Goal: Contribute content

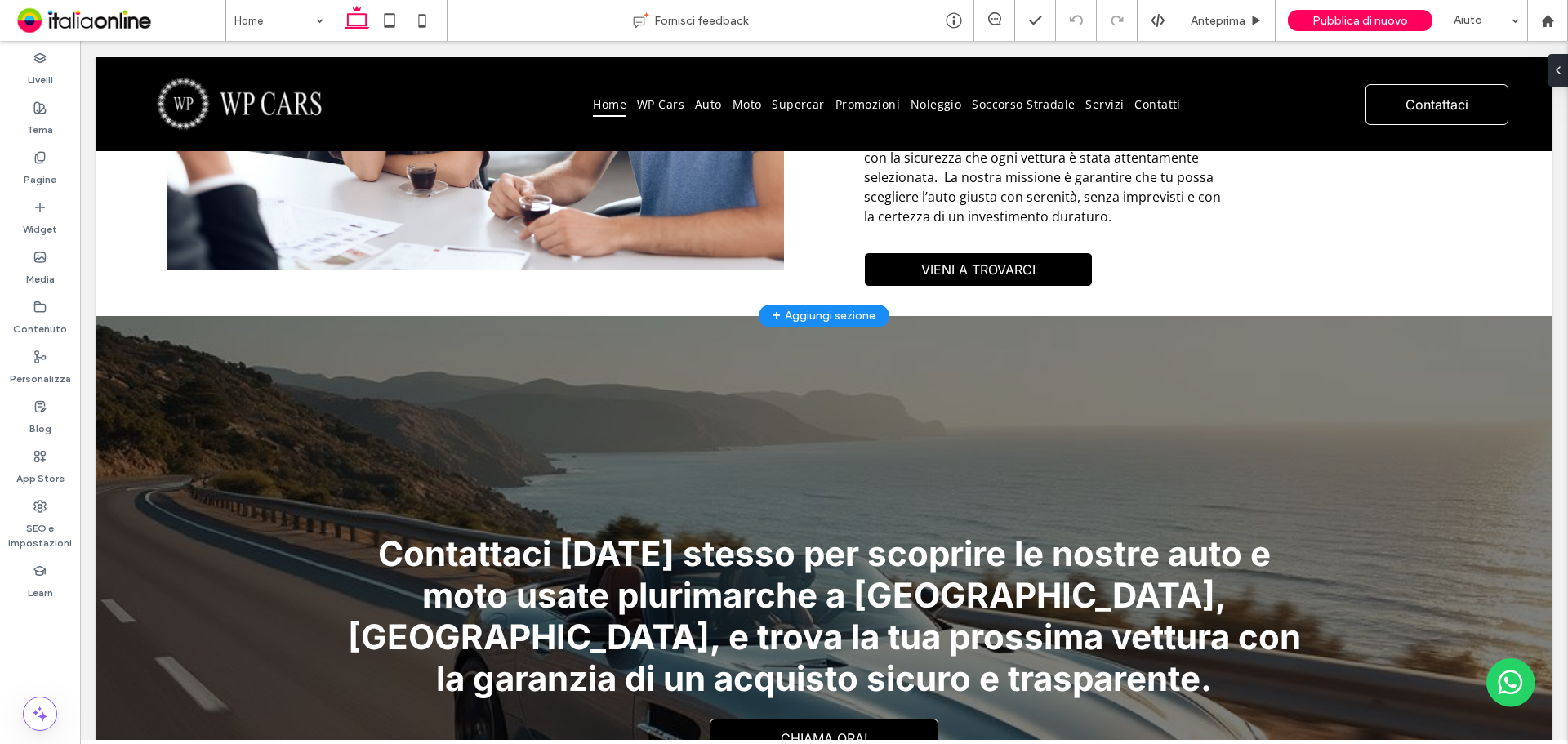
scroll to position [3817, 0]
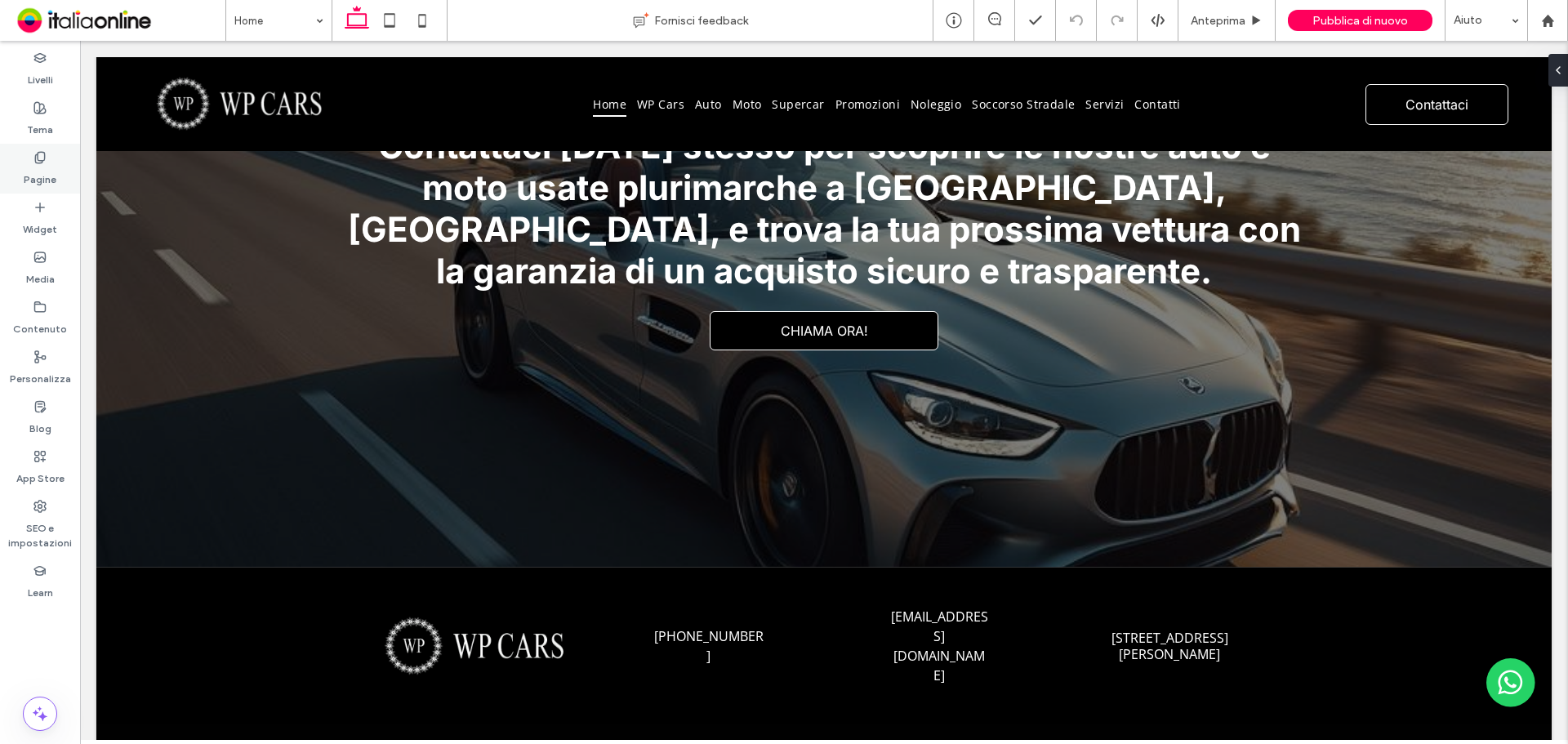
drag, startPoint x: 21, startPoint y: 172, endPoint x: 33, endPoint y: 172, distance: 12.0
click at [21, 172] on div "Pagine" at bounding box center [39, 169] width 80 height 50
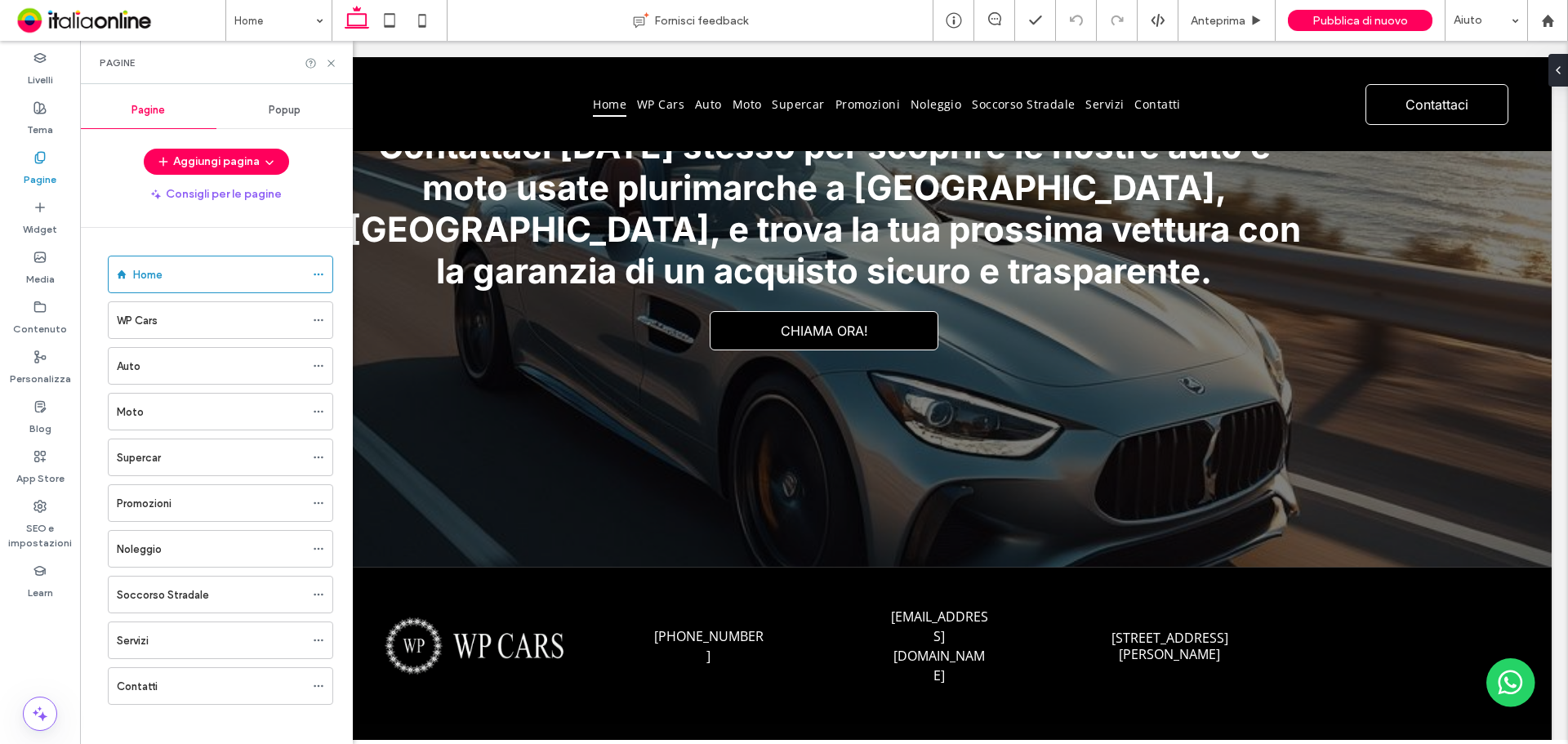
click at [188, 358] on div "Auto" at bounding box center [210, 366] width 188 height 17
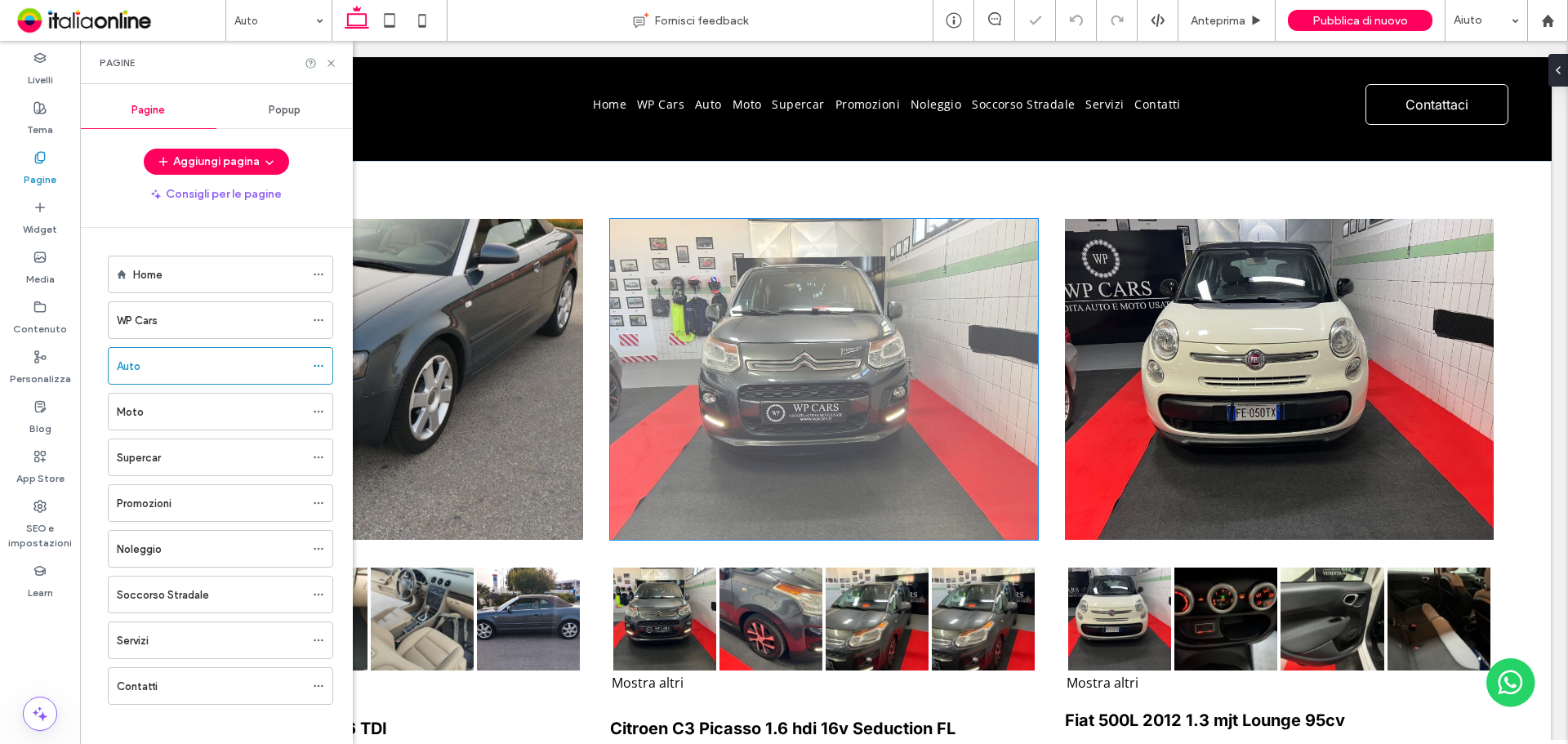
scroll to position [965, 0]
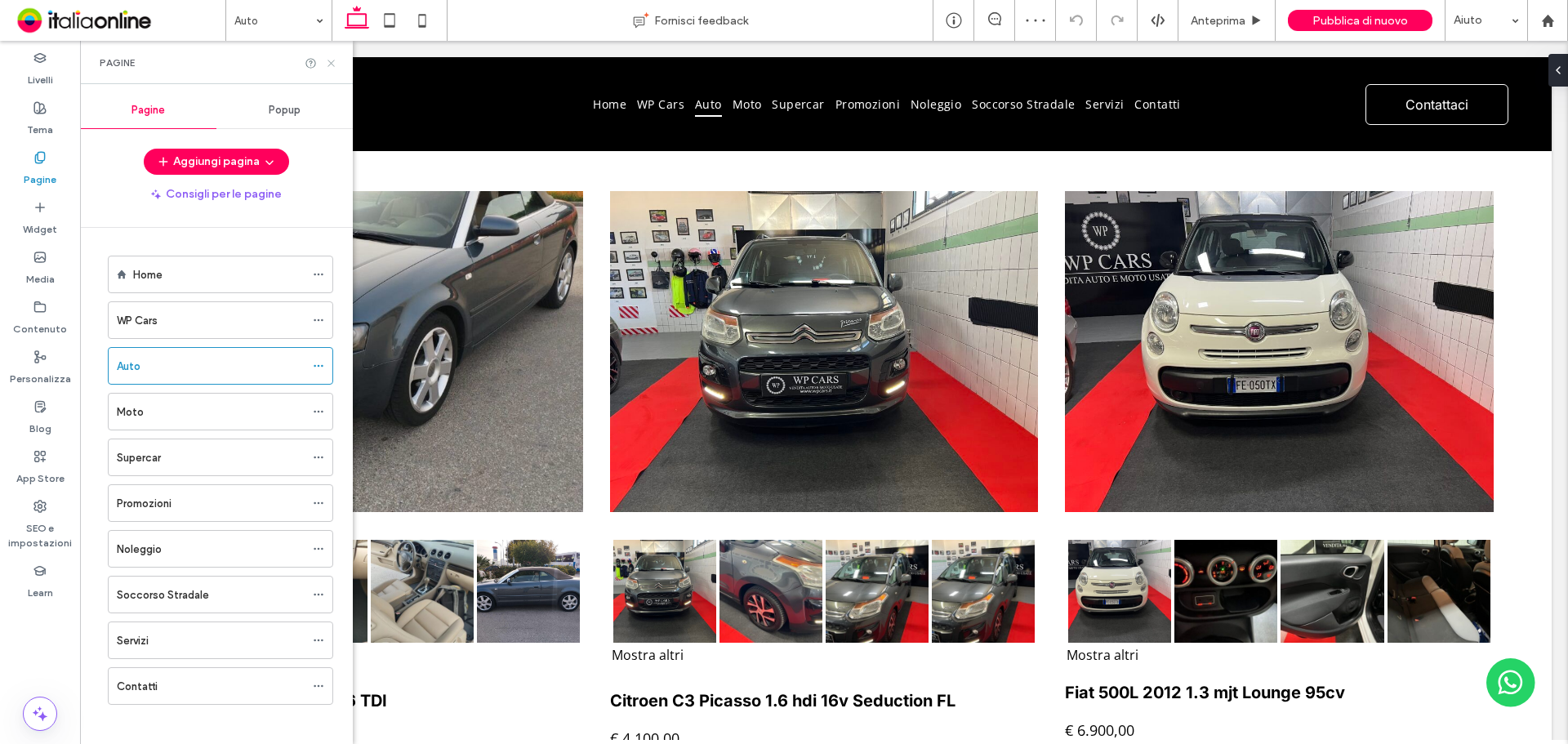
click at [332, 65] on icon at bounding box center [330, 62] width 12 height 12
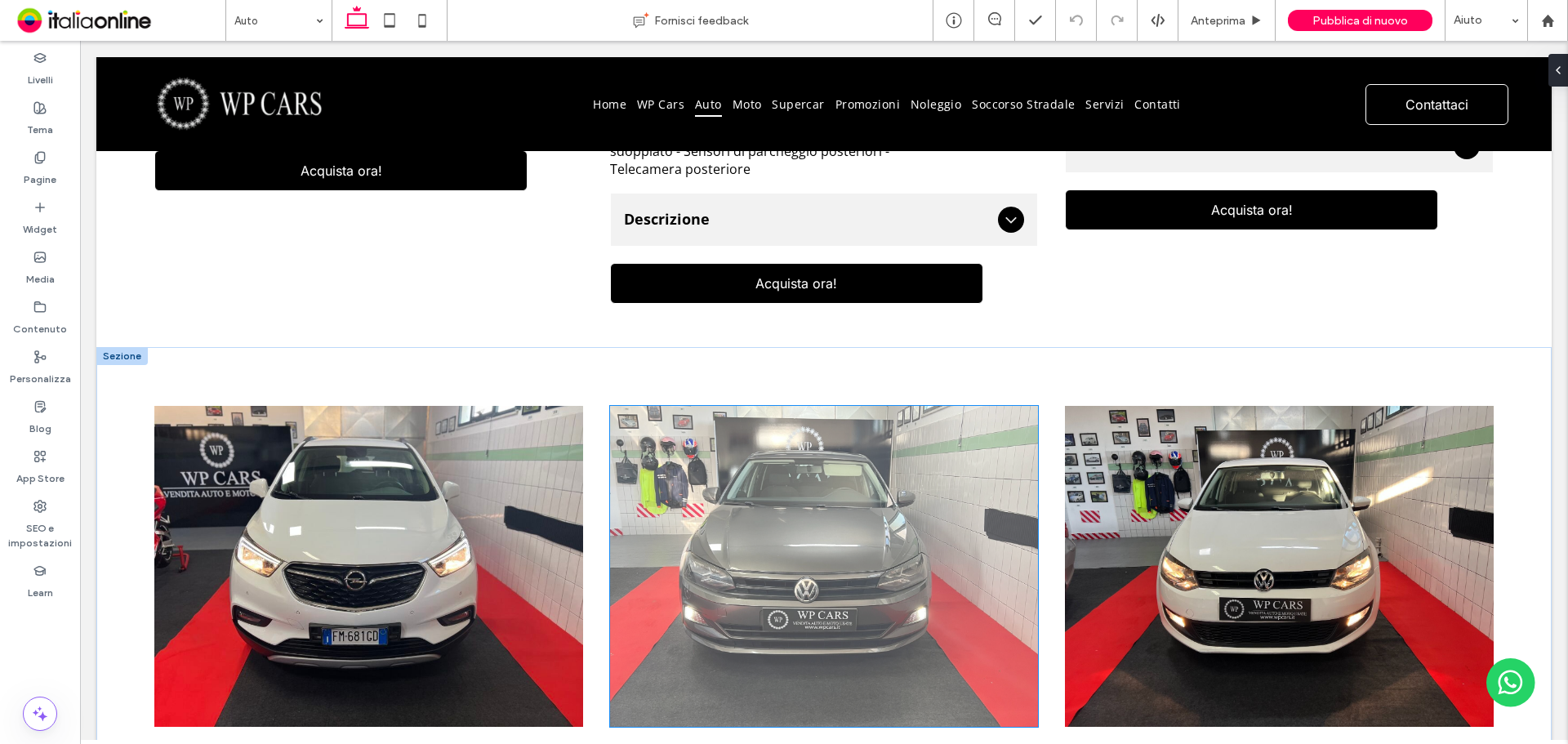
scroll to position [2680, 0]
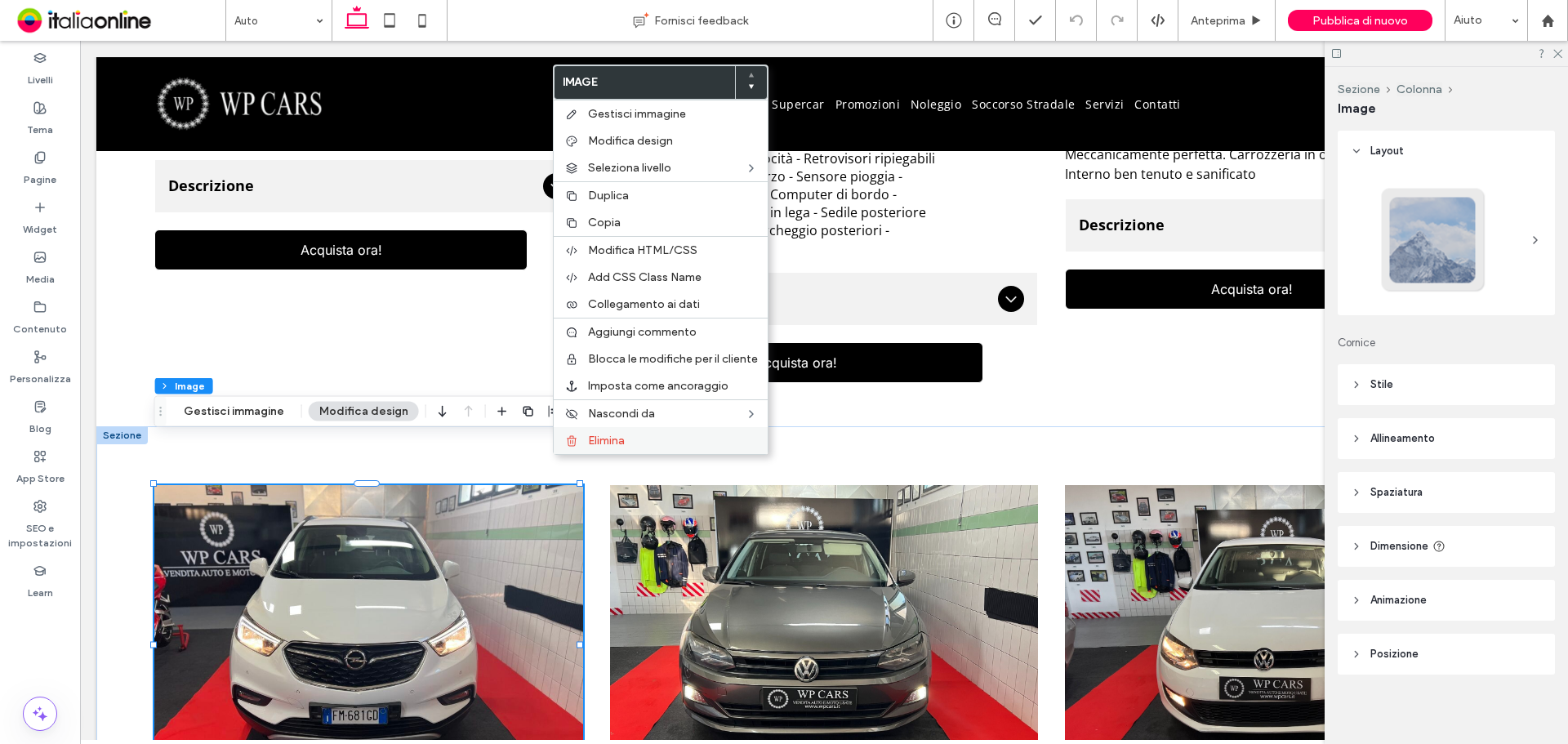
click at [584, 443] on div "Elimina" at bounding box center [660, 439] width 214 height 27
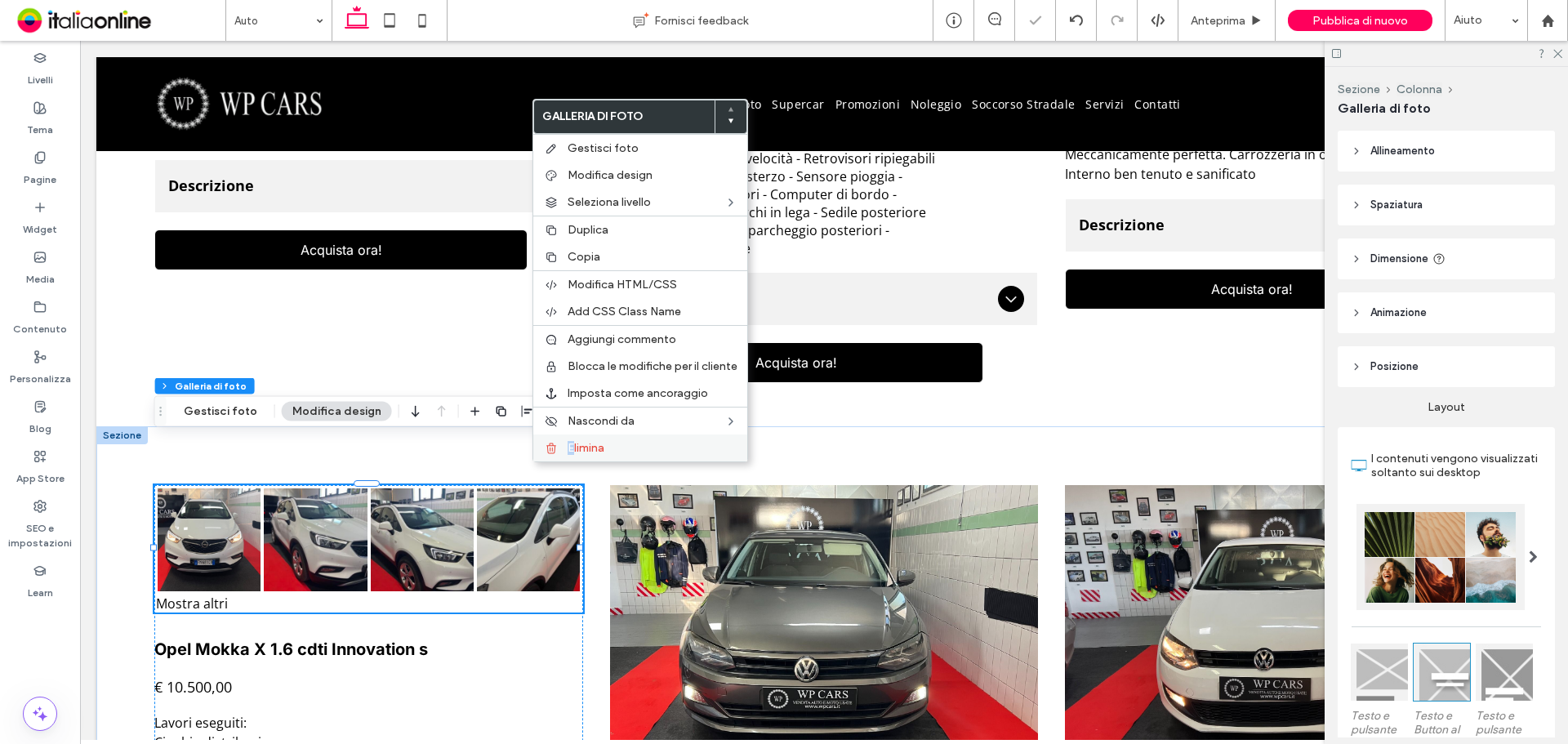
click at [572, 450] on span "Elimina" at bounding box center [586, 448] width 37 height 14
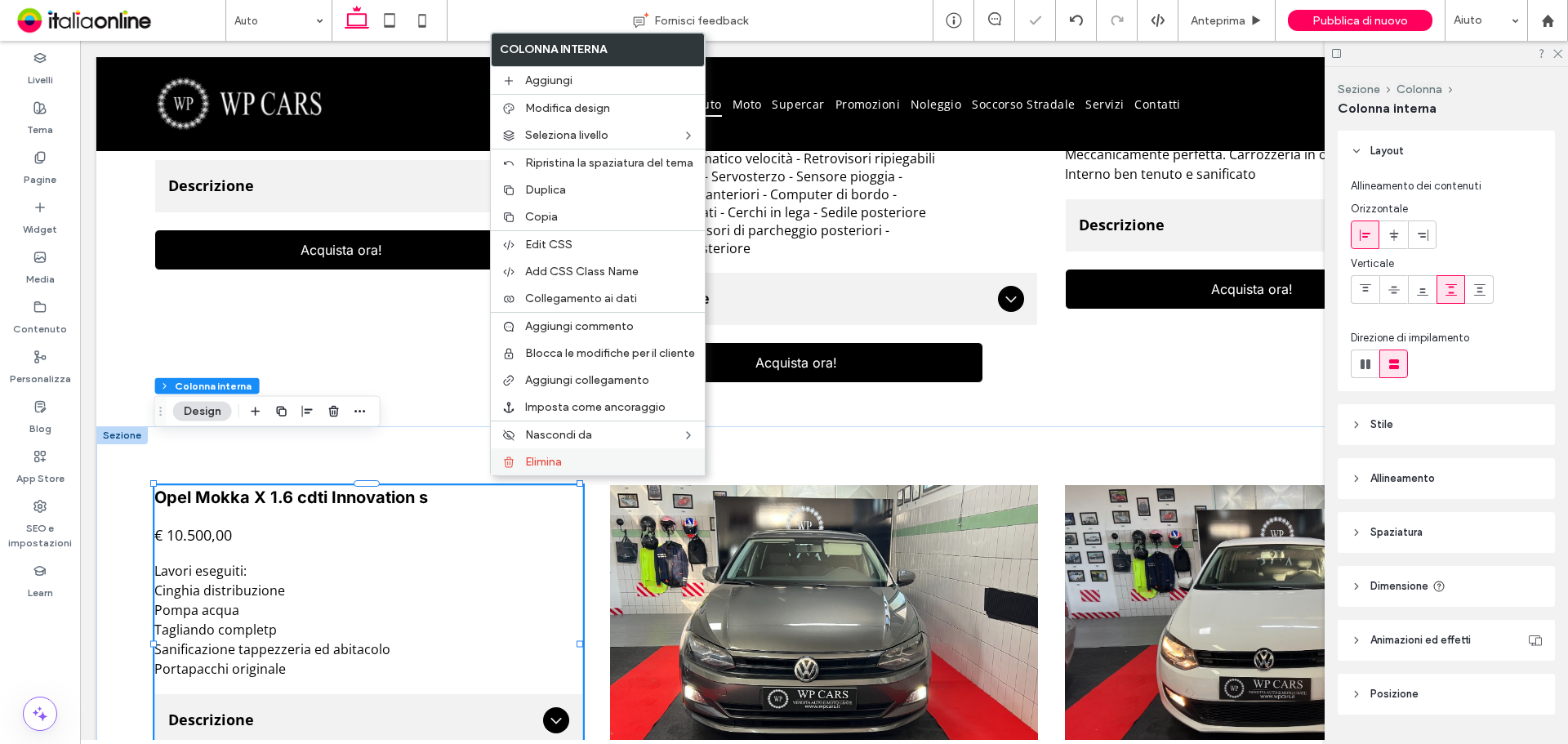
click at [543, 467] on span "Elimina" at bounding box center [543, 461] width 37 height 14
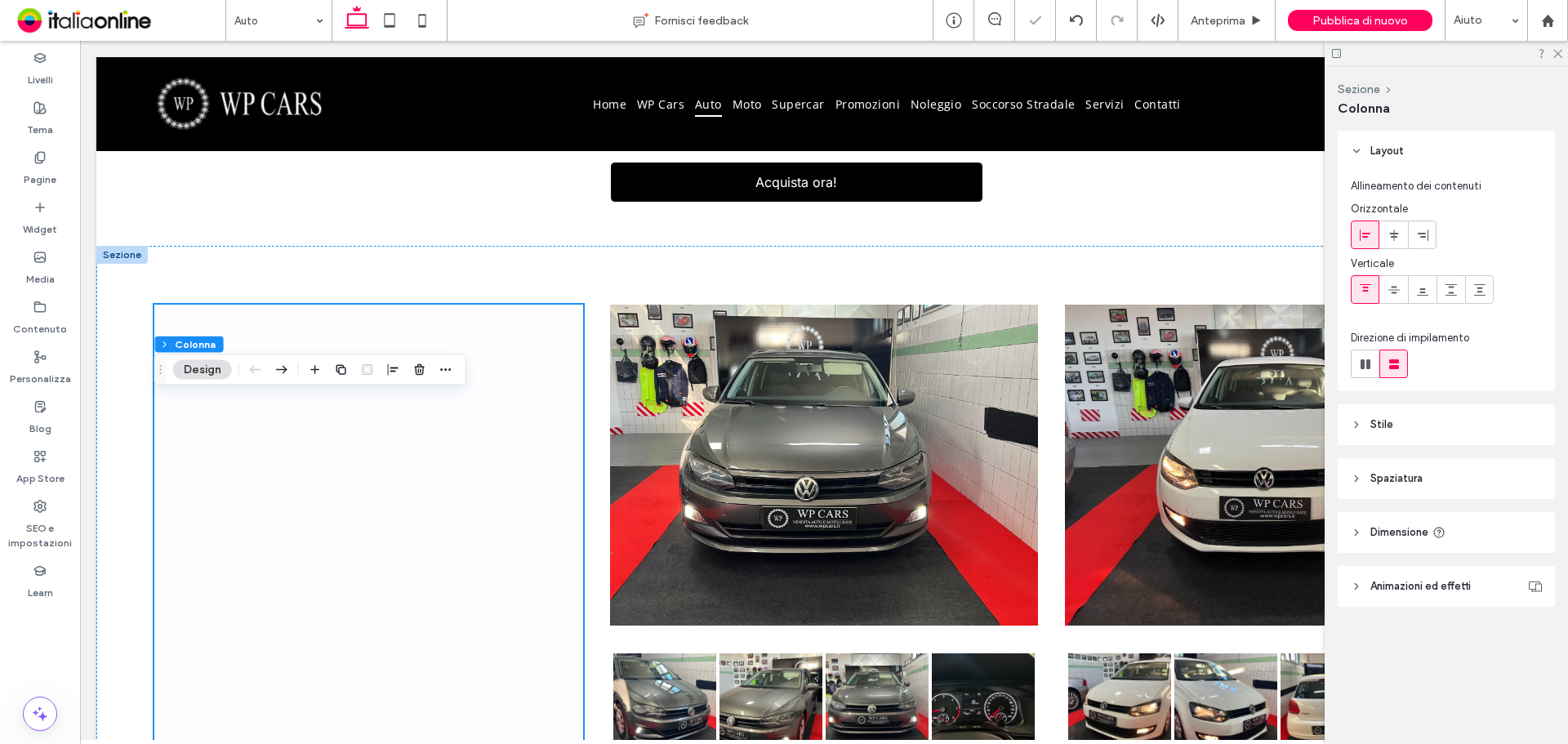
scroll to position [2925, 0]
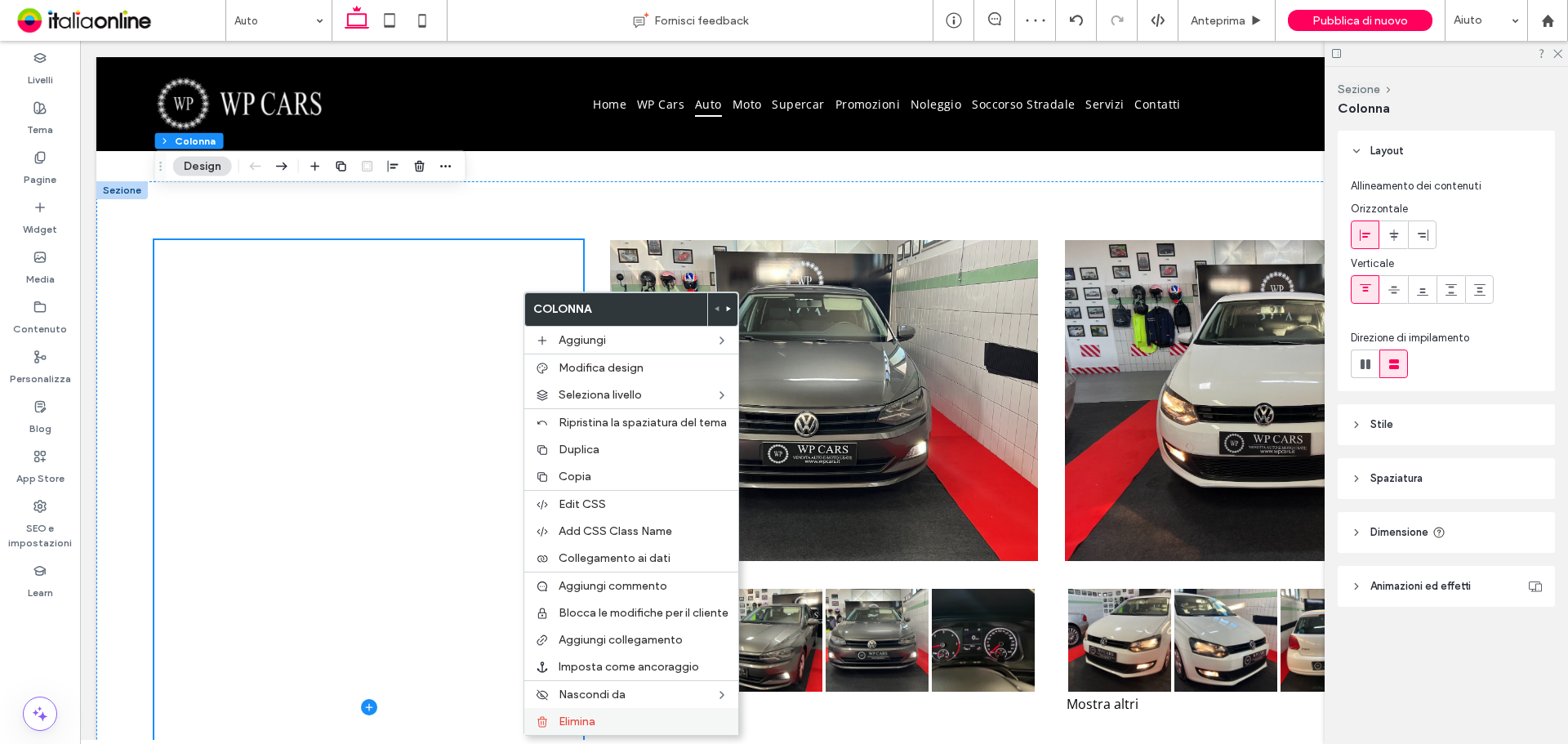
click at [577, 710] on div "Elimina" at bounding box center [630, 721] width 214 height 27
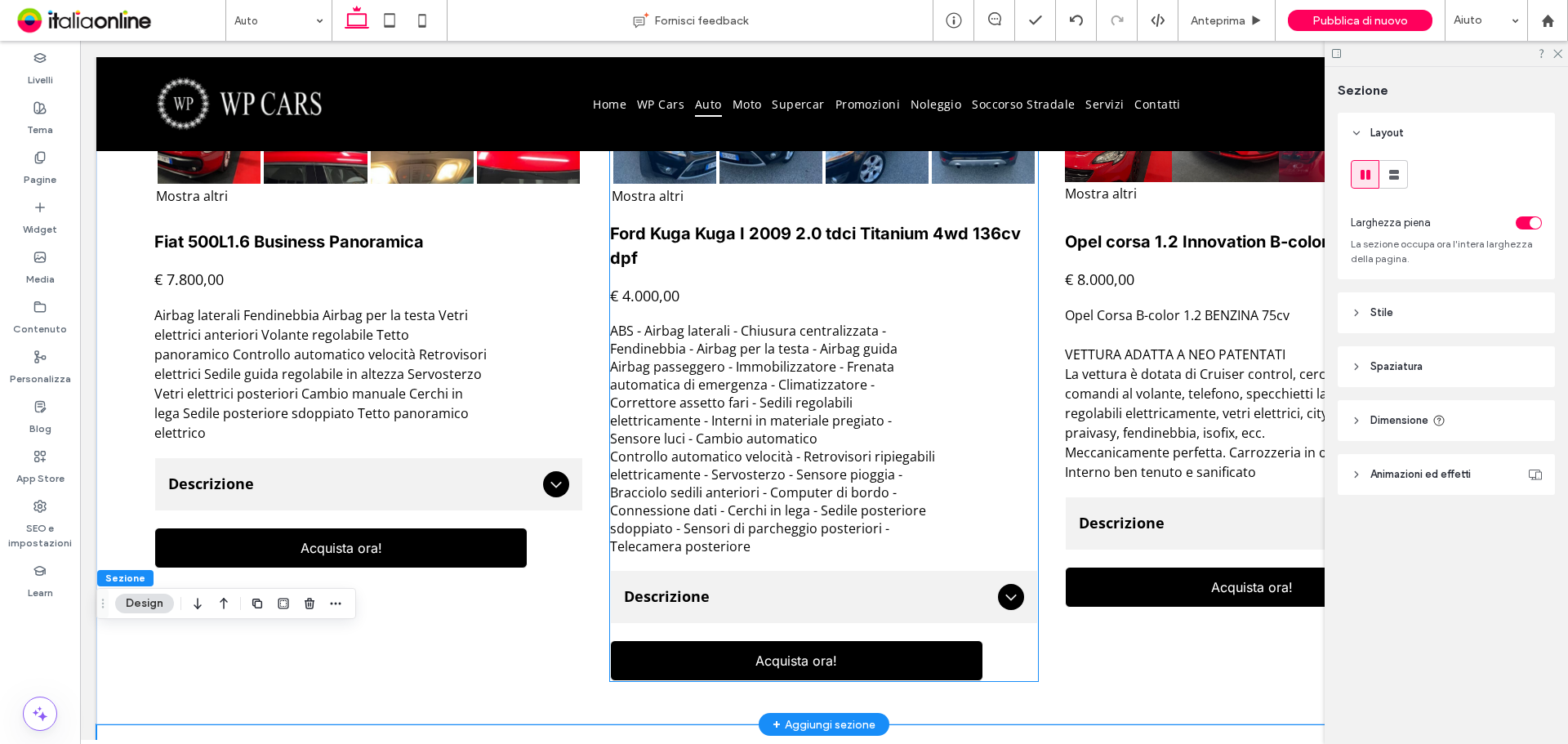
scroll to position [2271, 0]
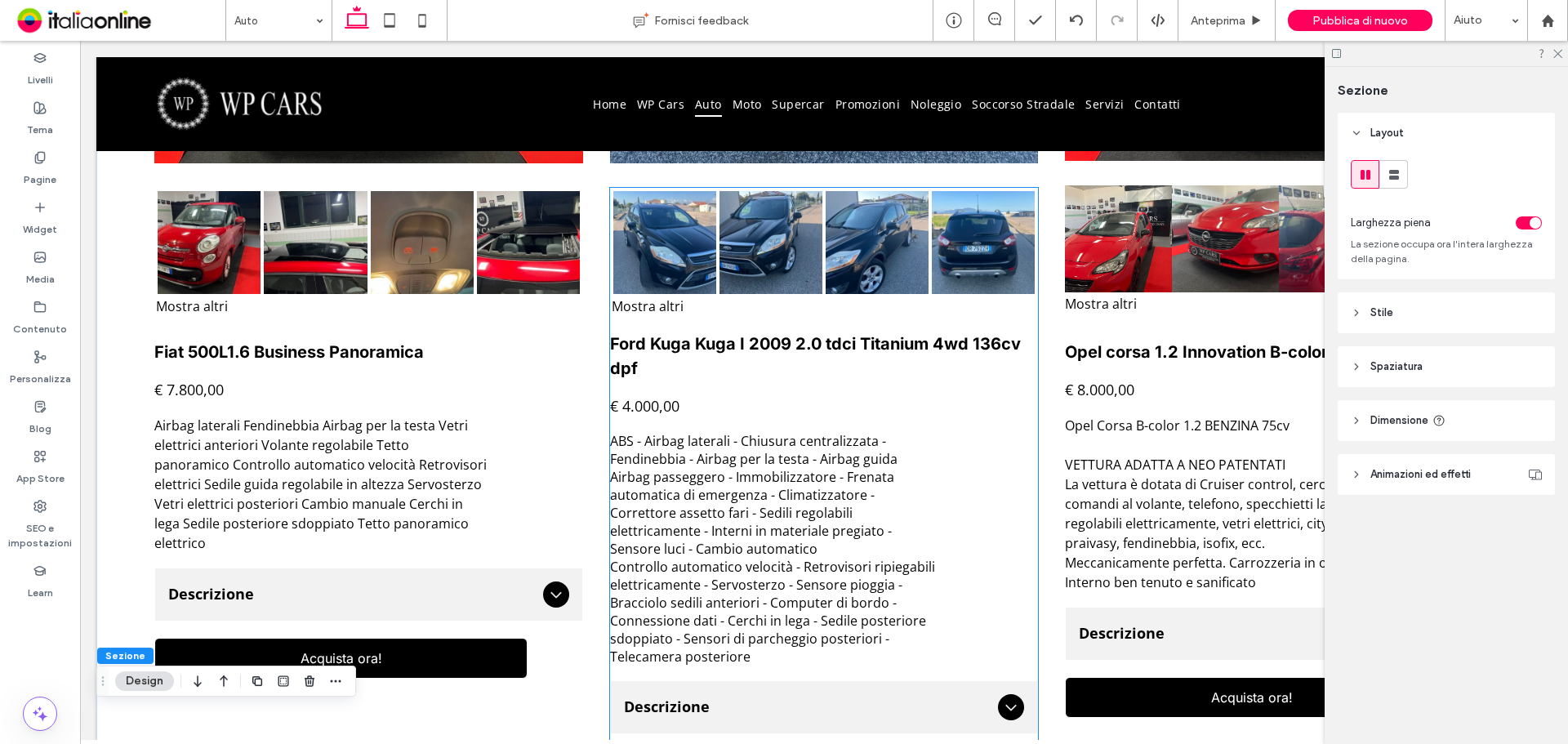
click at [639, 396] on span "€ 4.000,00" at bounding box center [645, 405] width 70 height 19
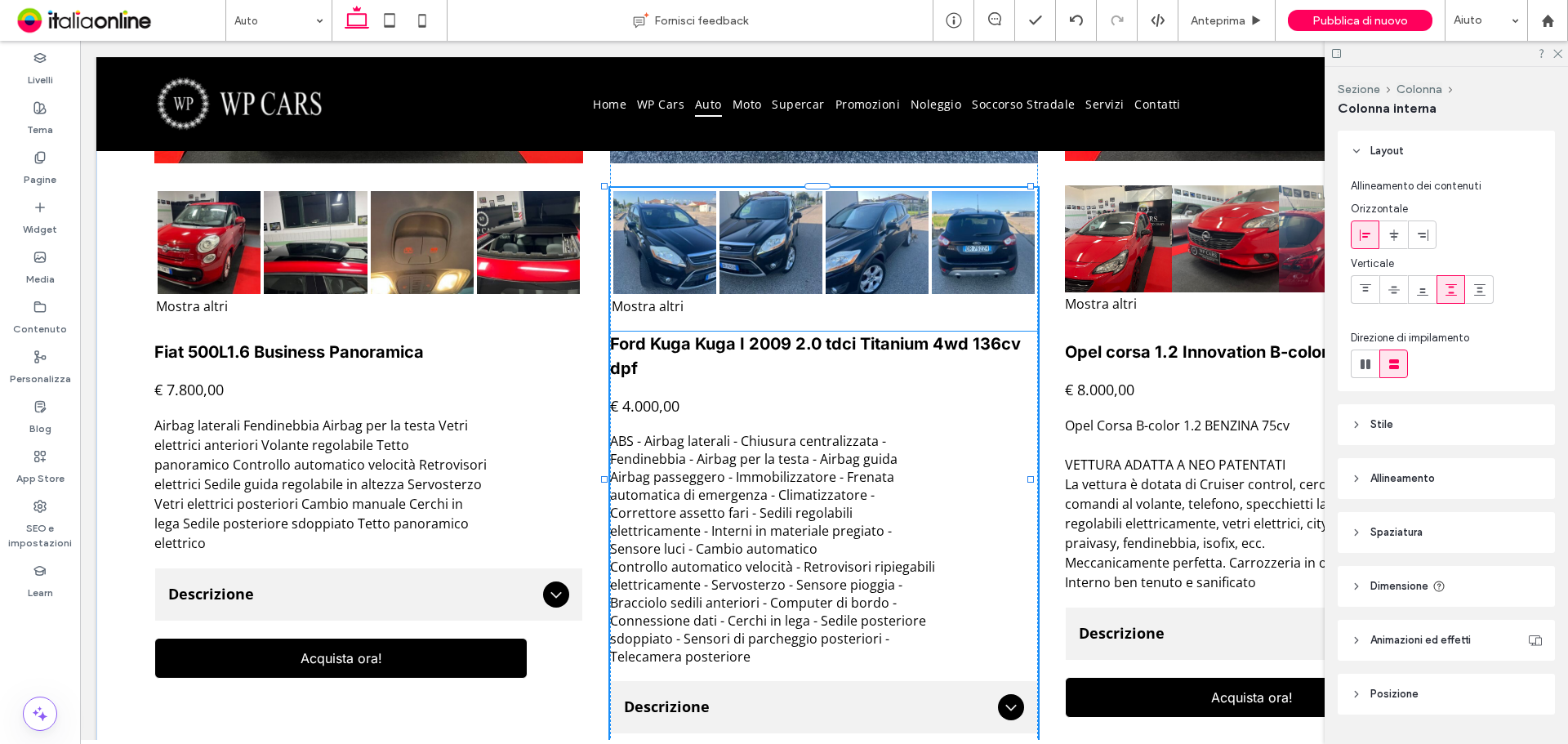
scroll to position [42, 0]
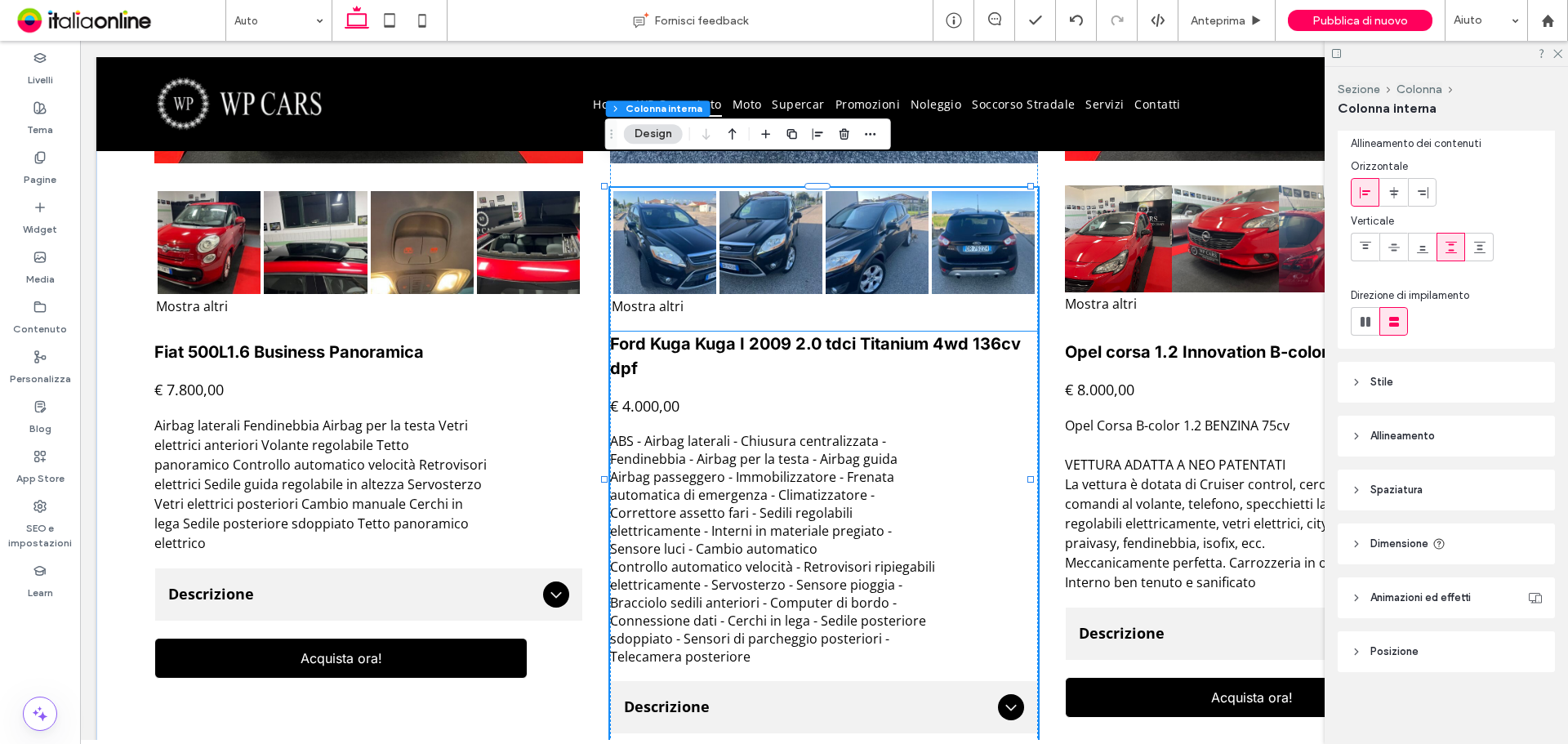
click at [639, 396] on span "€ 4.000,00" at bounding box center [645, 405] width 70 height 19
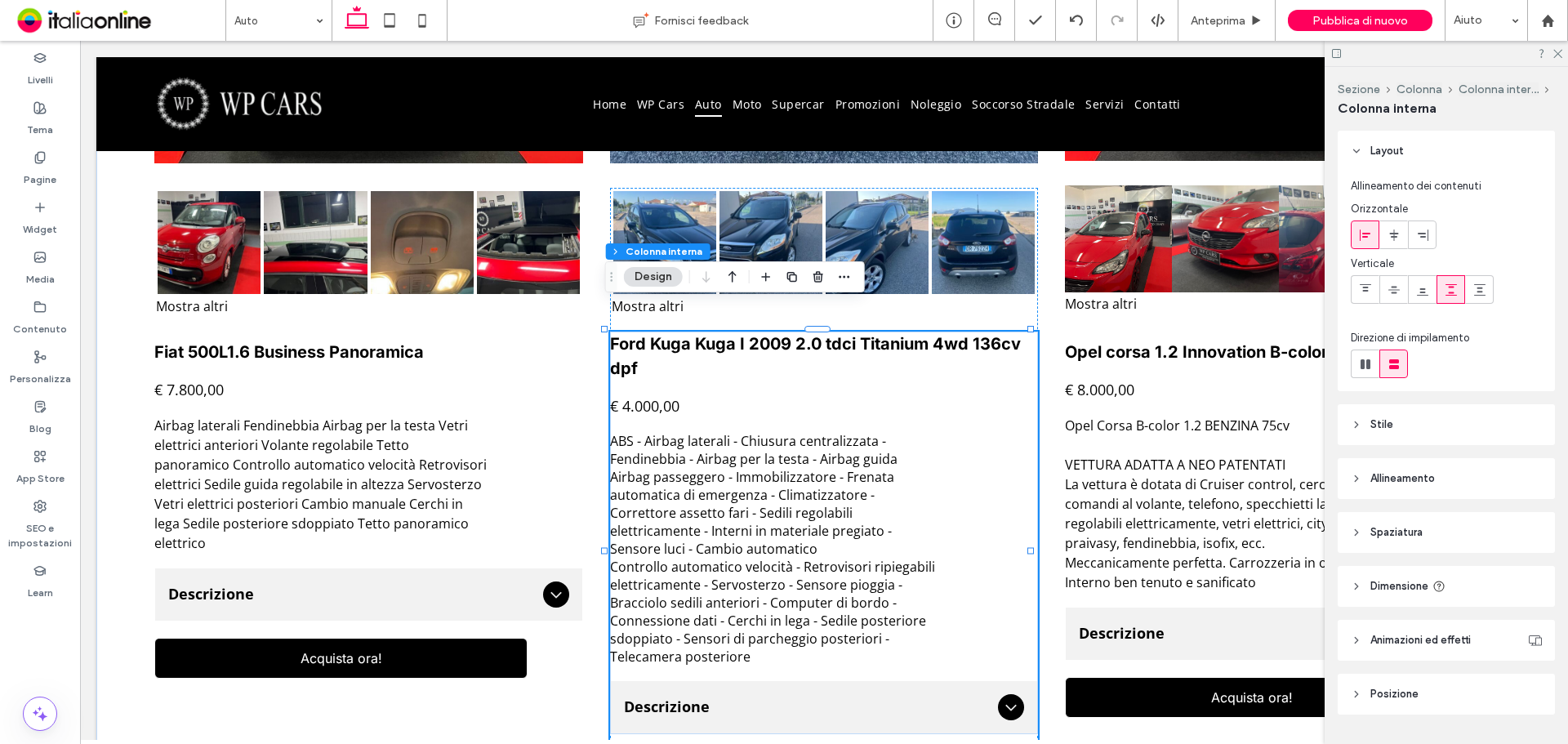
click at [634, 396] on span "€ 4.000,00" at bounding box center [645, 405] width 70 height 19
click at [625, 396] on span "€ 4.000,00" at bounding box center [645, 405] width 70 height 19
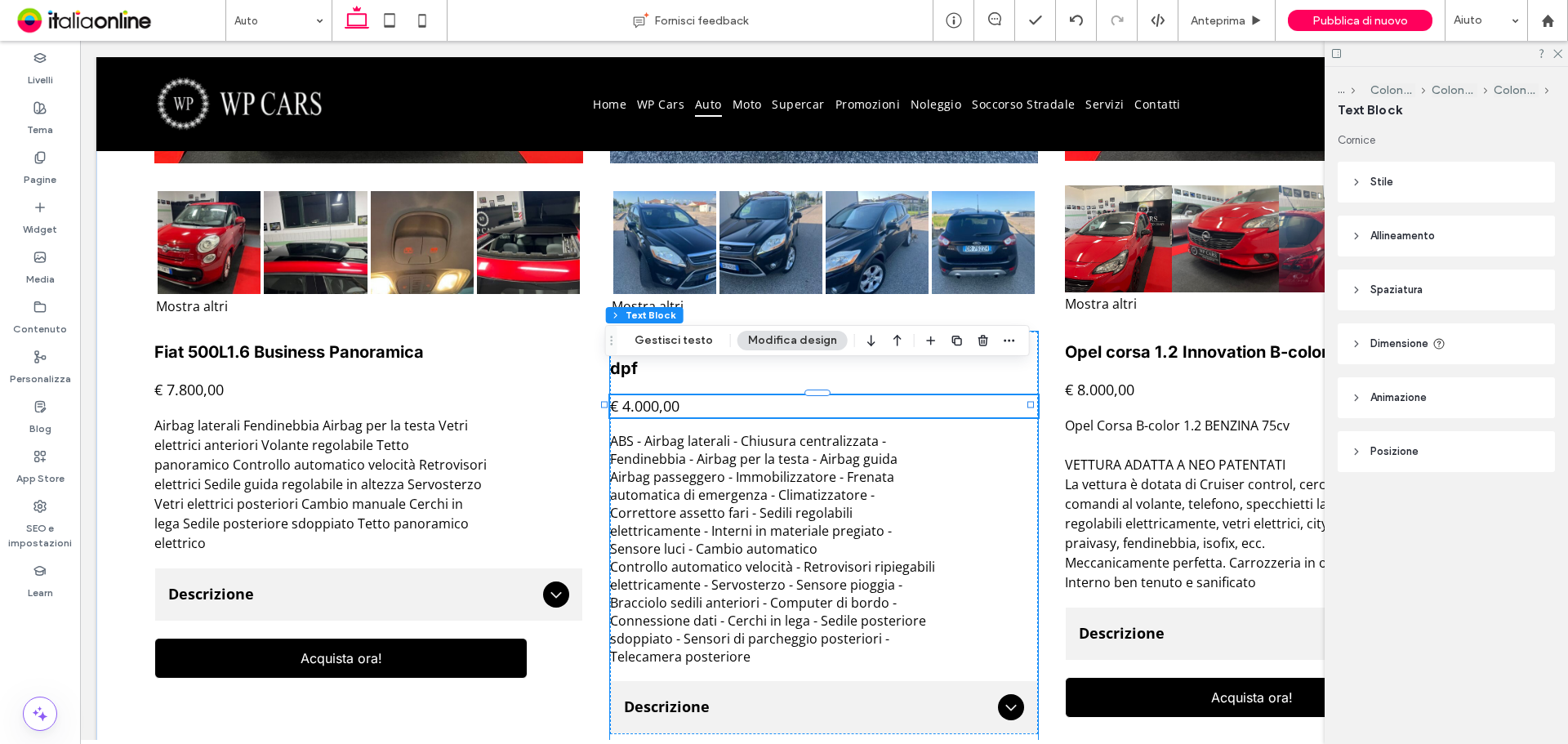
click at [648, 396] on span "€ 4.000,00" at bounding box center [645, 405] width 70 height 19
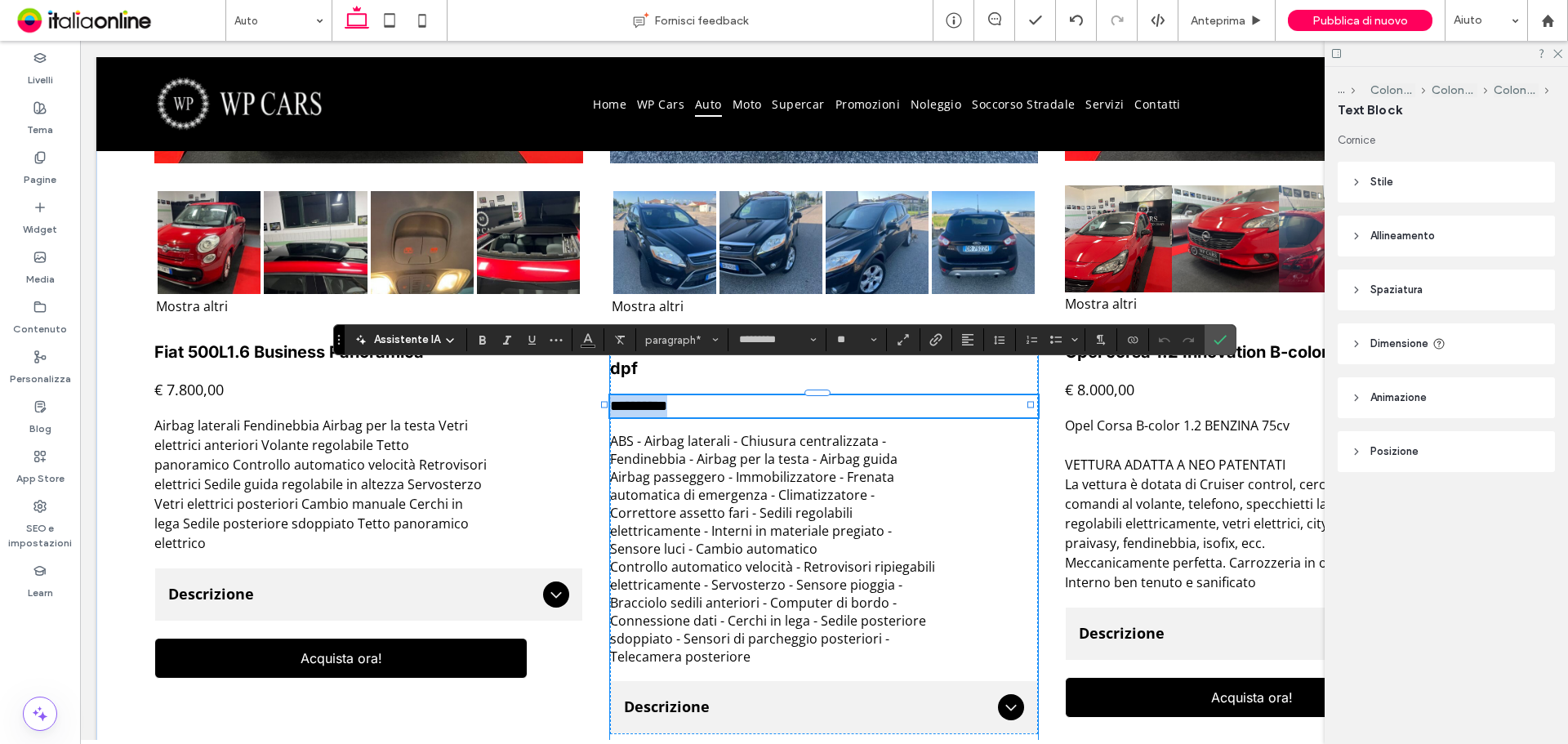
click at [646, 398] on span "**********" at bounding box center [639, 405] width 57 height 15
click at [624, 398] on span "**********" at bounding box center [639, 405] width 57 height 15
click at [634, 398] on span "**********" at bounding box center [639, 405] width 57 height 15
click at [1220, 335] on icon "Conferma" at bounding box center [1219, 339] width 13 height 13
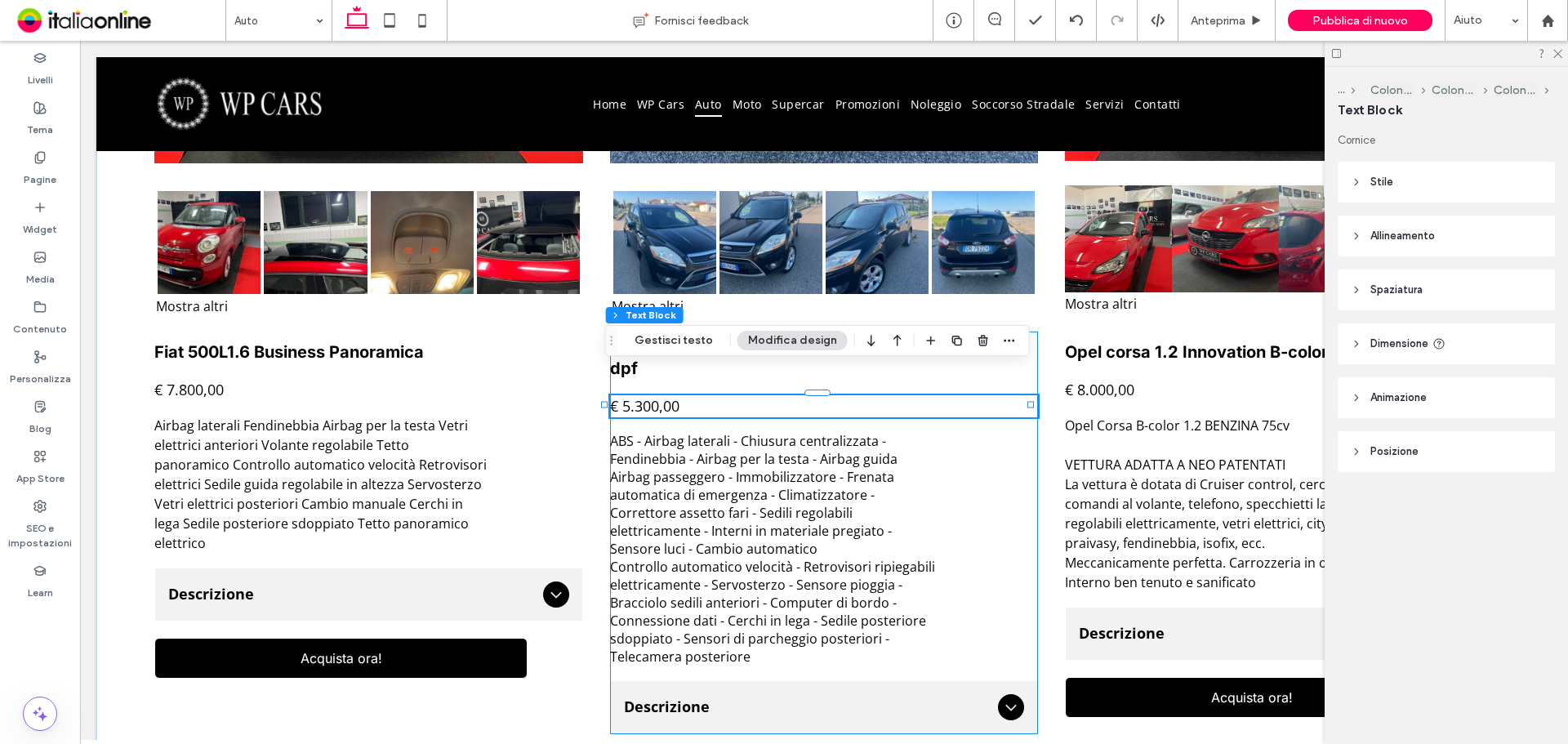
drag, startPoint x: 984, startPoint y: 464, endPoint x: 940, endPoint y: 472, distance: 44.7
click at [984, 464] on div "Ford Kuga Kuga I 2009 2.0 tdci Titanium 4wd 136cv dpf € 5.300,00 ABS - Airbag l…" at bounding box center [824, 532] width 428 height 403
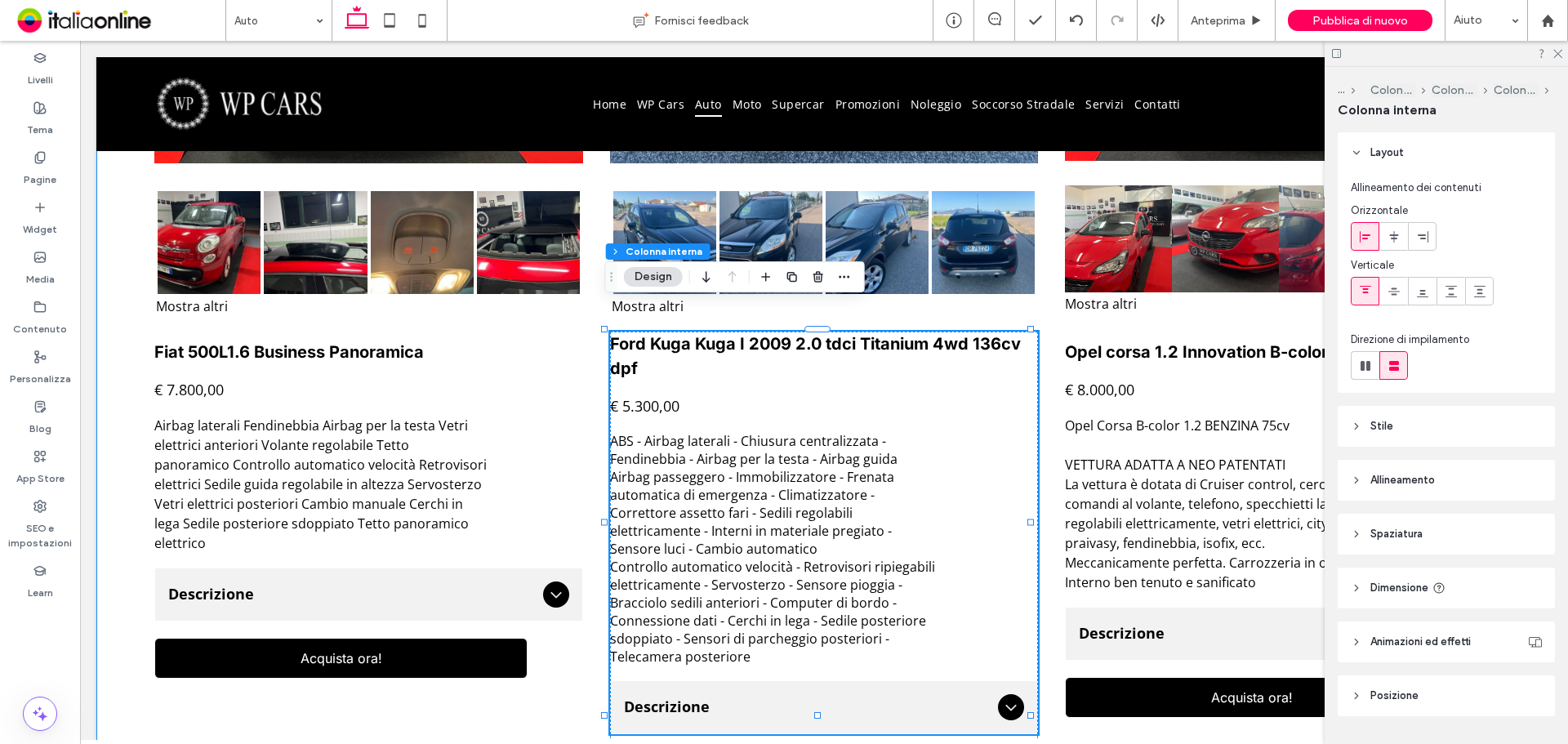
click at [589, 278] on div "Button Button Button Button Button Button Button Button Button Button Button Bu…" at bounding box center [824, 308] width 1455 height 1050
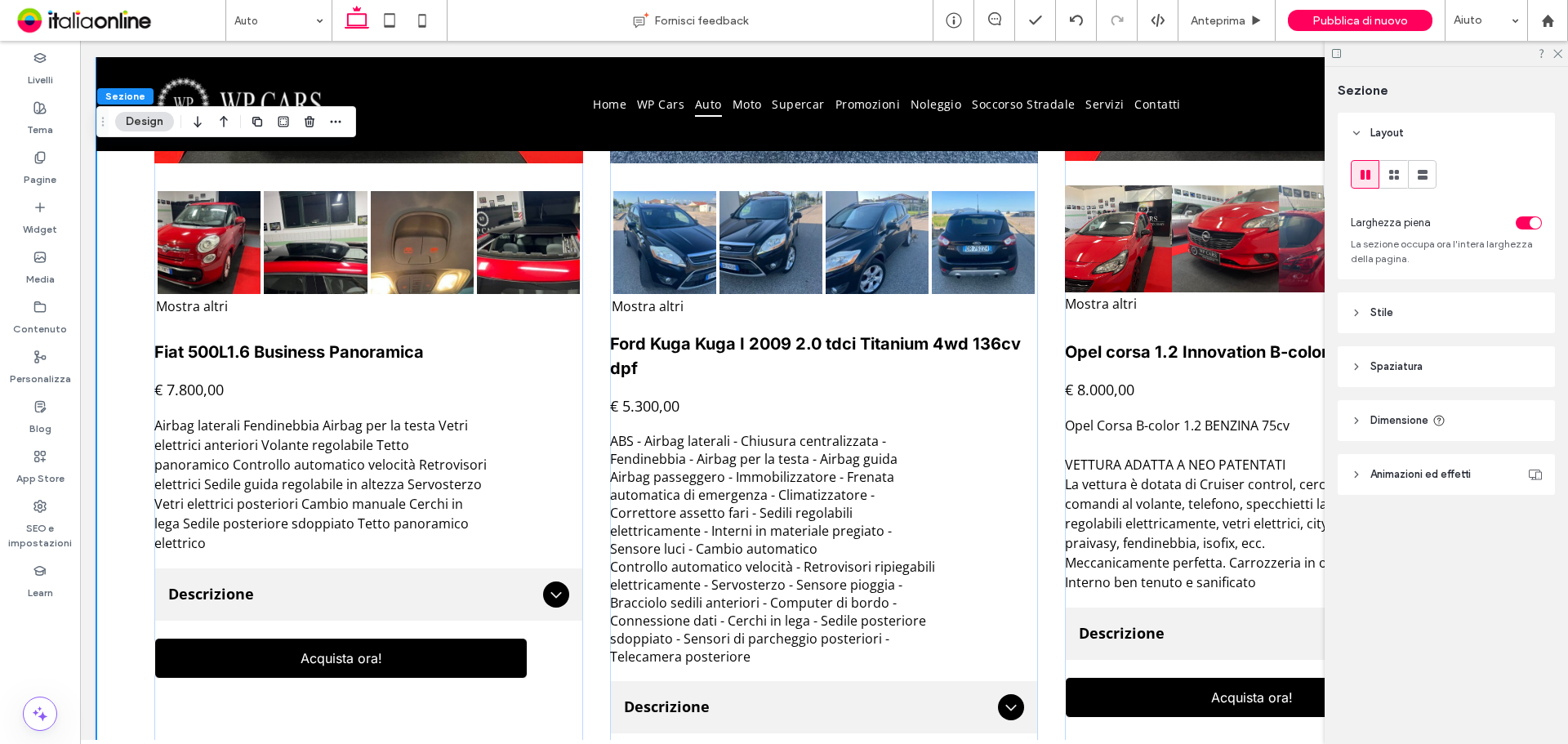
click at [1564, 57] on div at bounding box center [1445, 53] width 243 height 26
click at [1557, 50] on icon at bounding box center [1557, 53] width 11 height 11
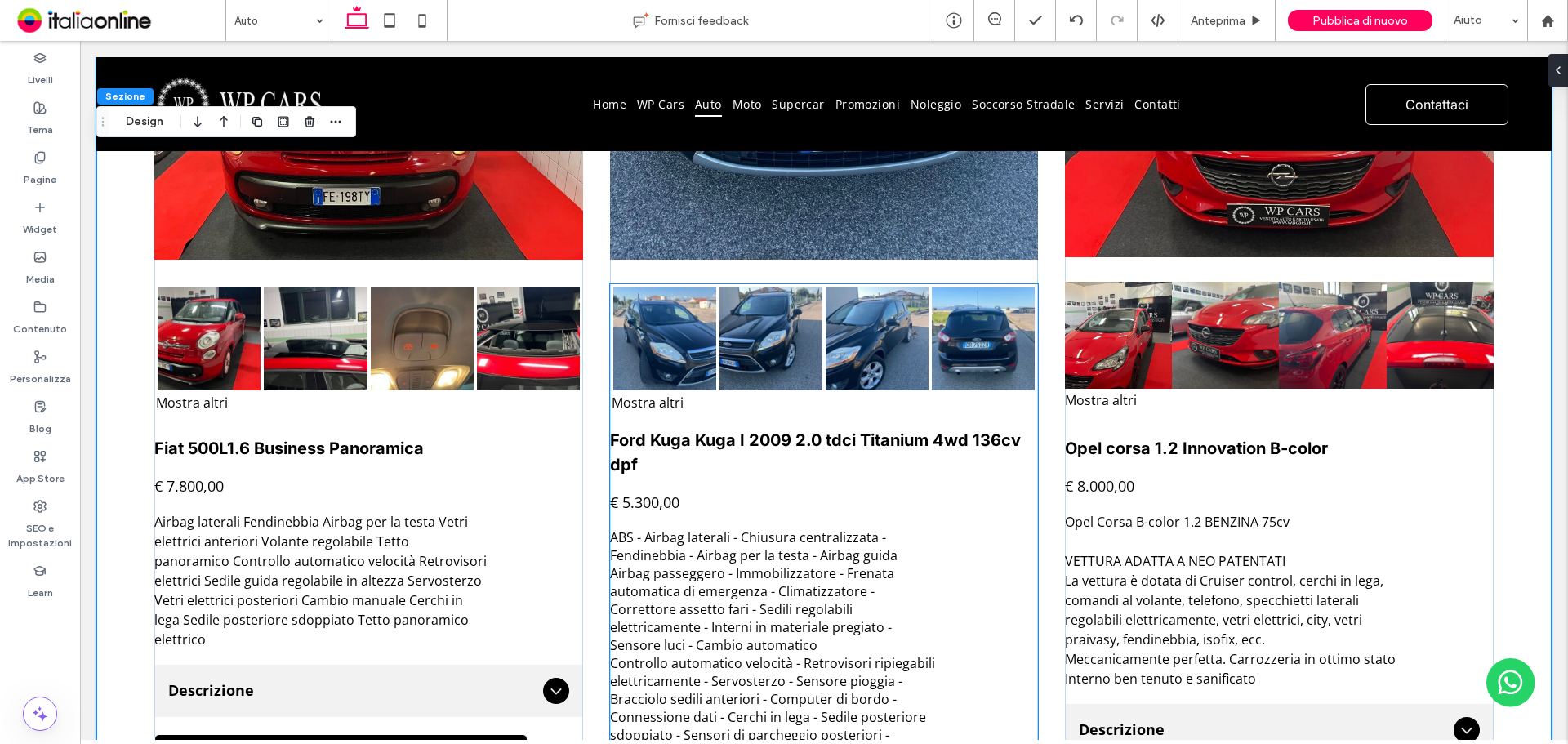
scroll to position [1960, 0]
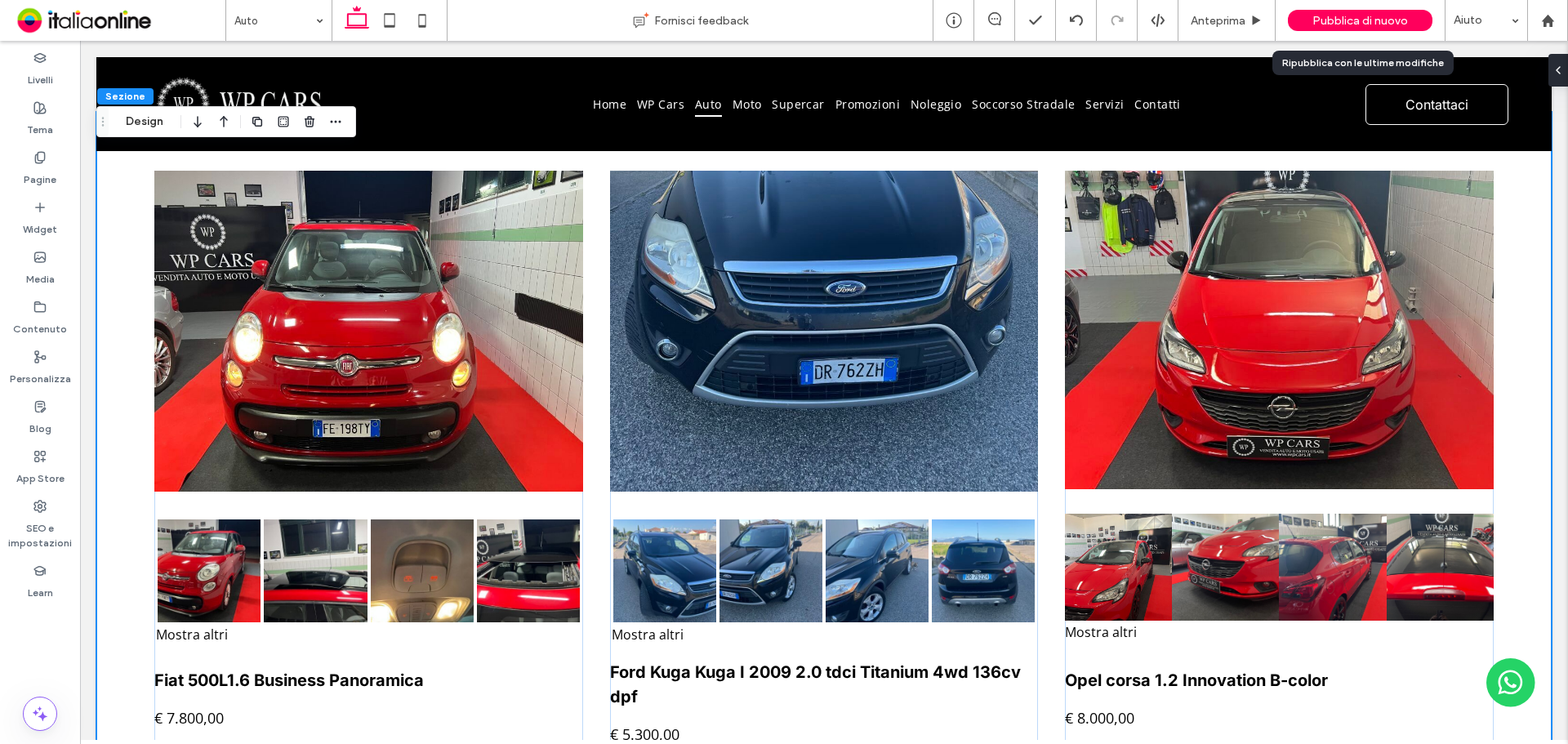
click at [1333, 19] on span "Pubblica di nuovo" at bounding box center [1360, 20] width 95 height 14
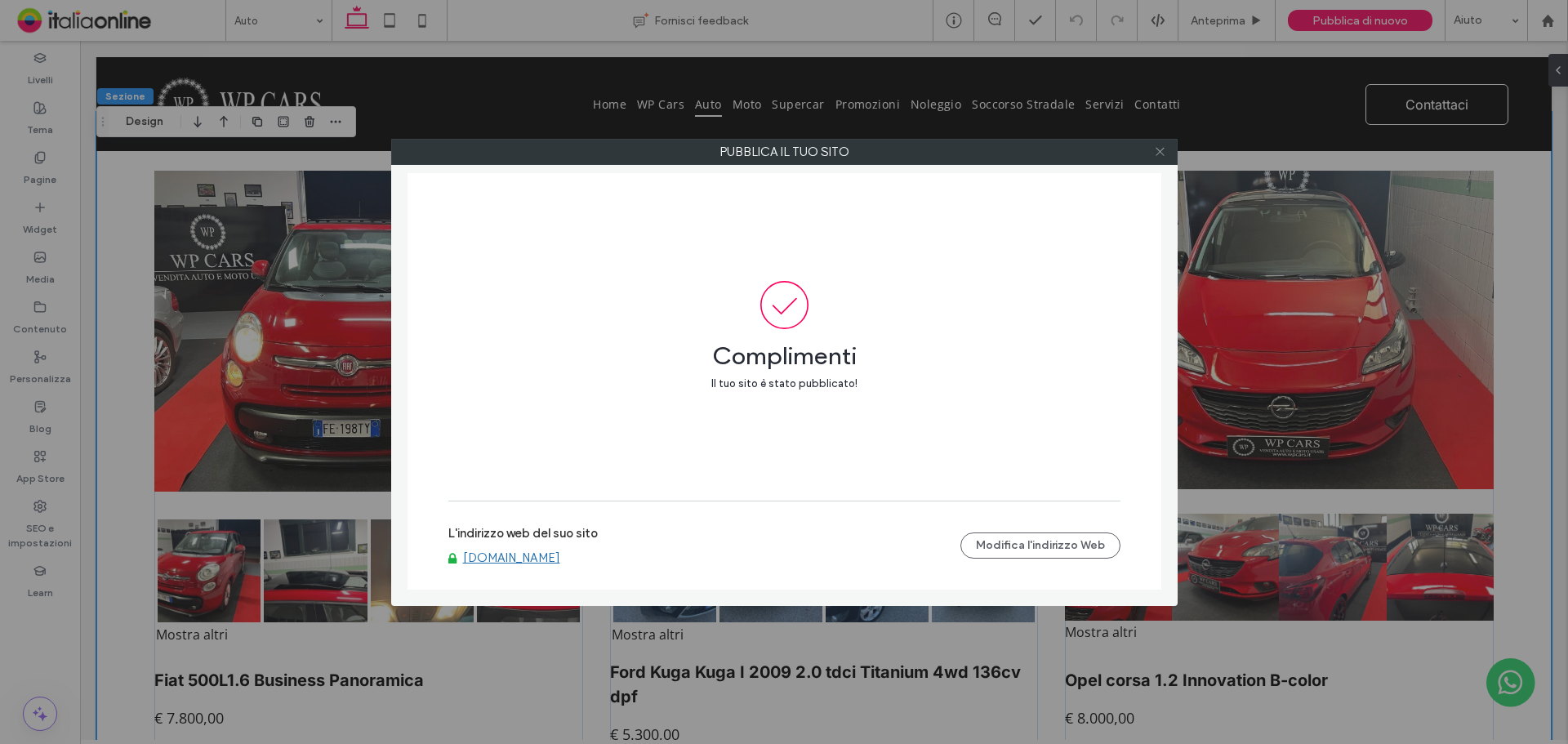
click at [1162, 148] on icon at bounding box center [1159, 150] width 12 height 12
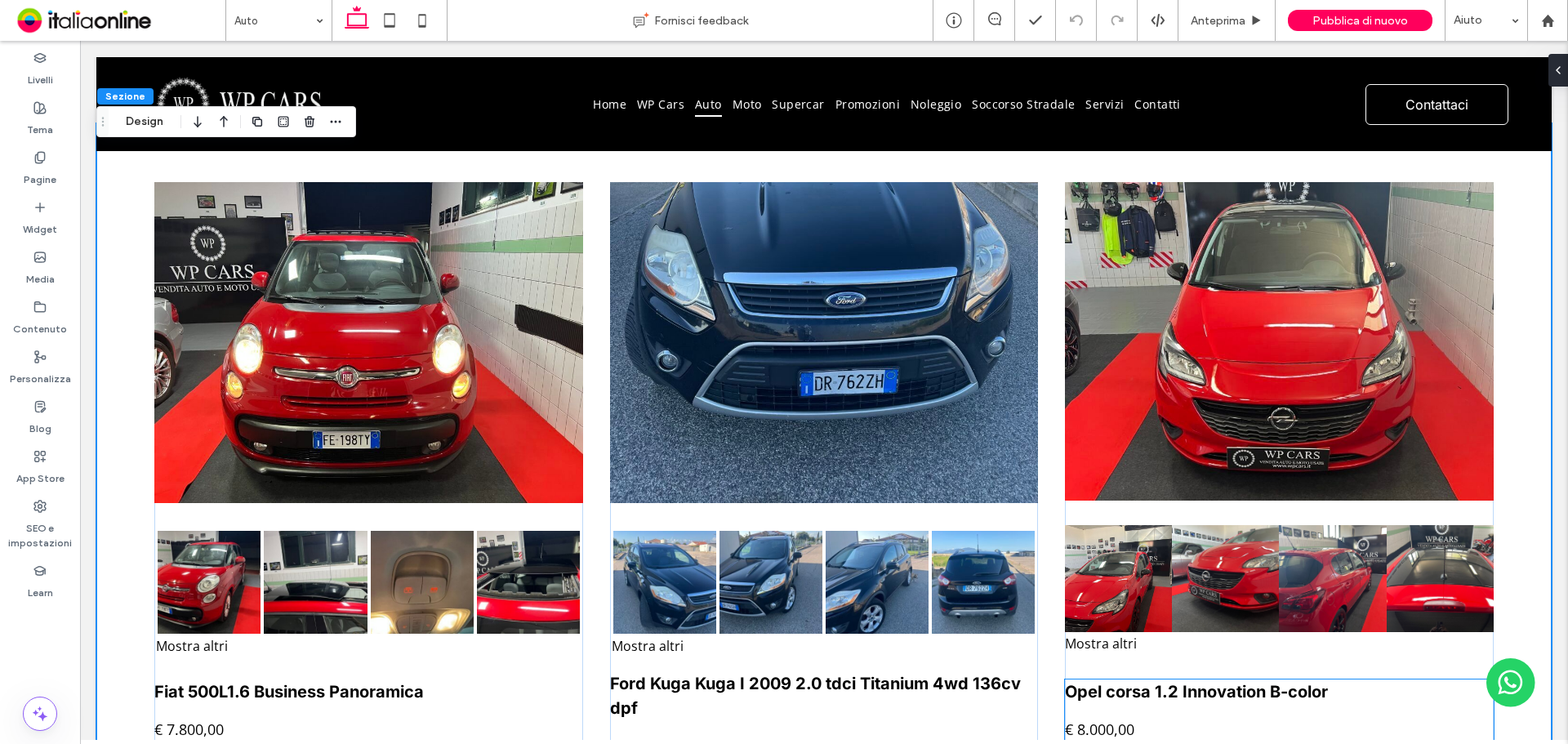
scroll to position [1878, 0]
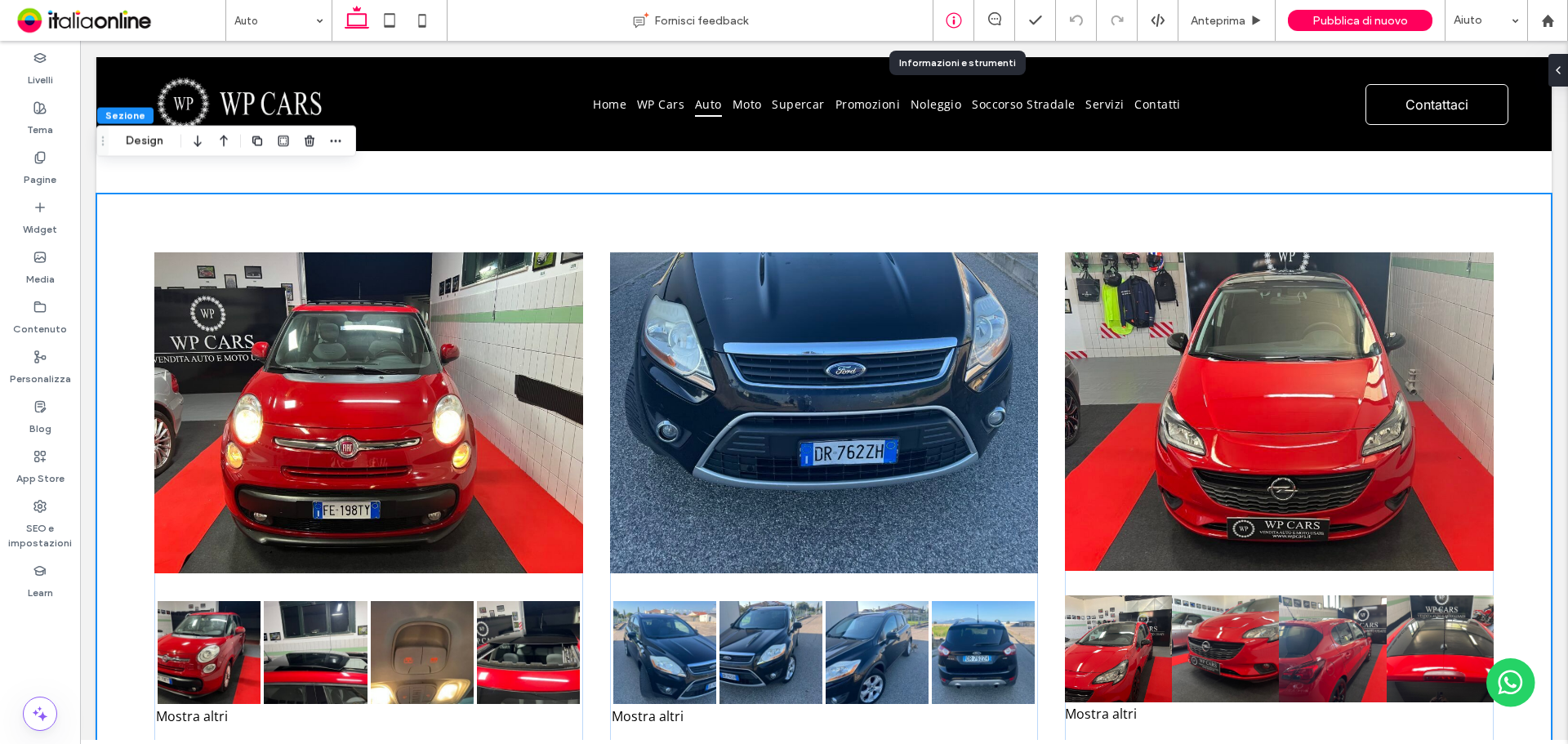
click at [956, 26] on icon at bounding box center [954, 20] width 17 height 17
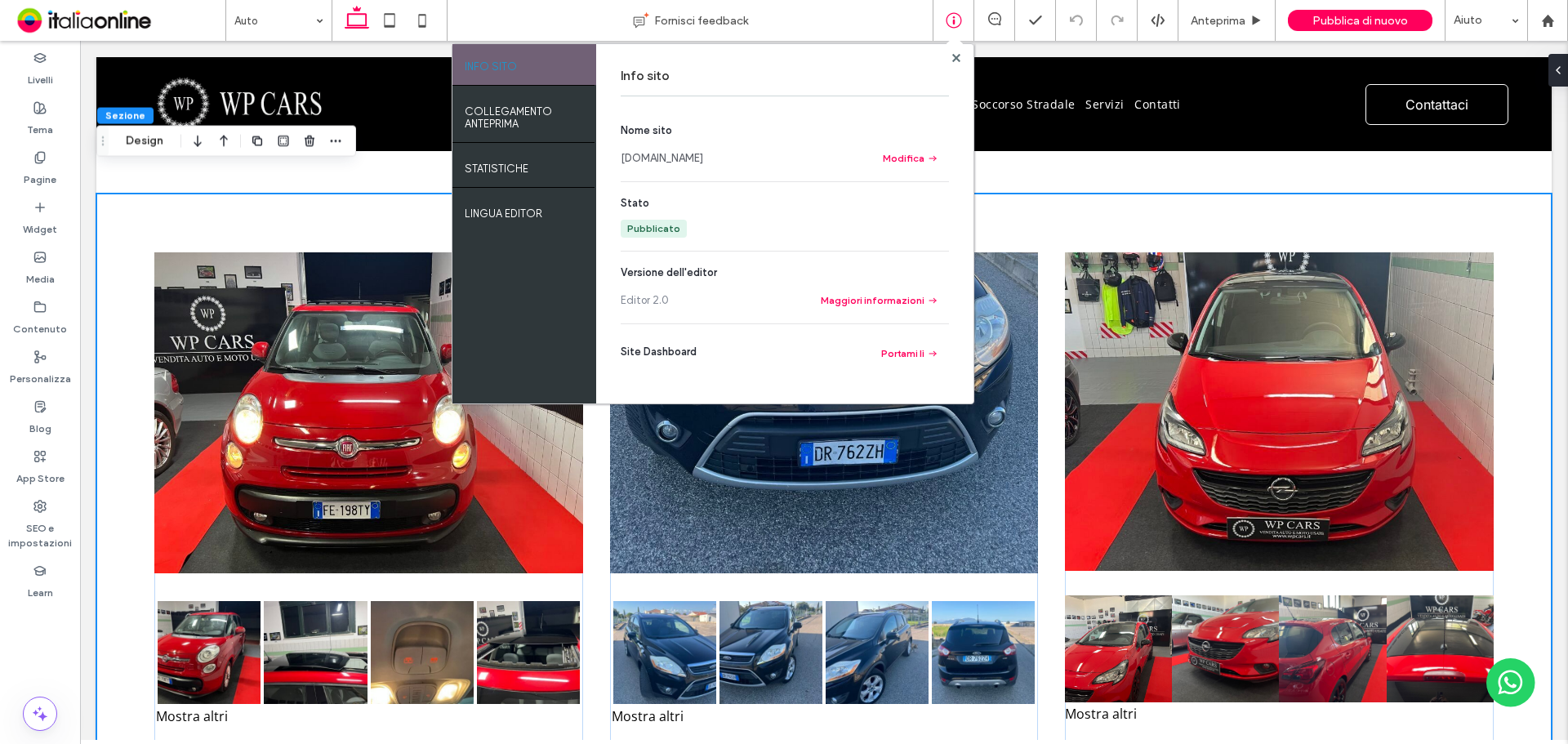
click at [679, 159] on link "[DOMAIN_NAME]" at bounding box center [662, 159] width 83 height 17
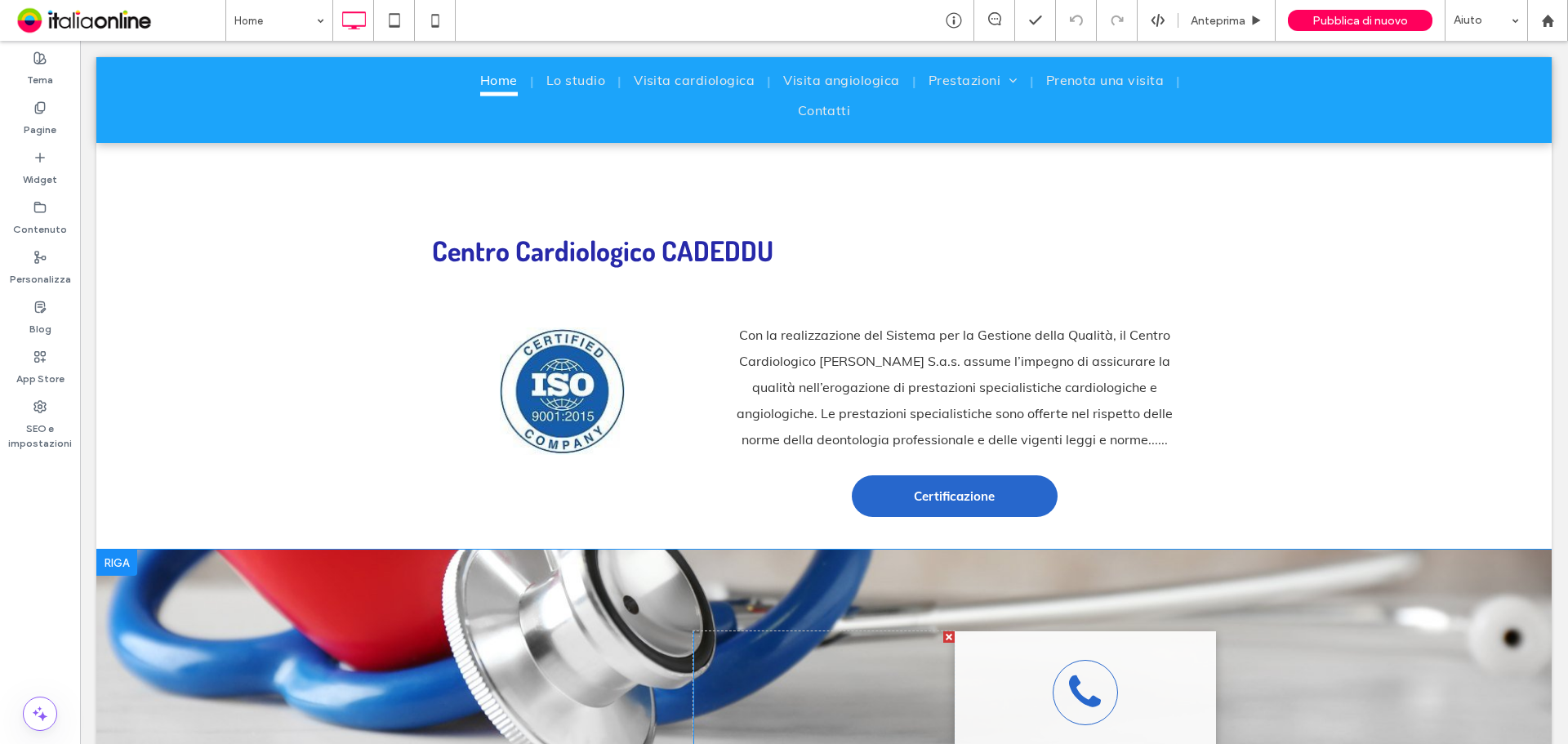
scroll to position [4588, 0]
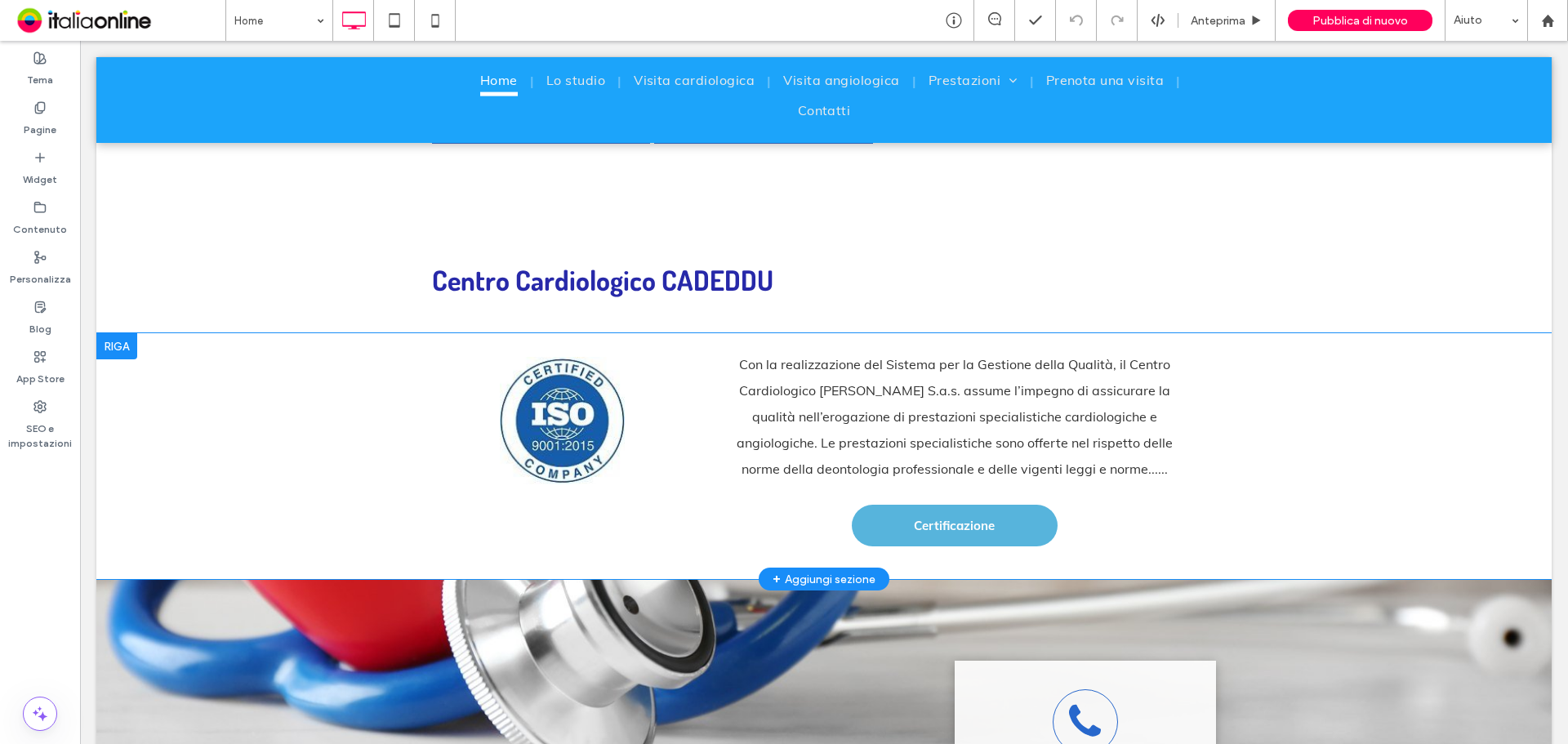
drag, startPoint x: 953, startPoint y: 478, endPoint x: 946, endPoint y: 483, distance: 8.6
click at [953, 478] on div "Con la realizzazione del Sistema per la Gestione della Qualità, il Centro Cardi…" at bounding box center [955, 456] width 523 height 246
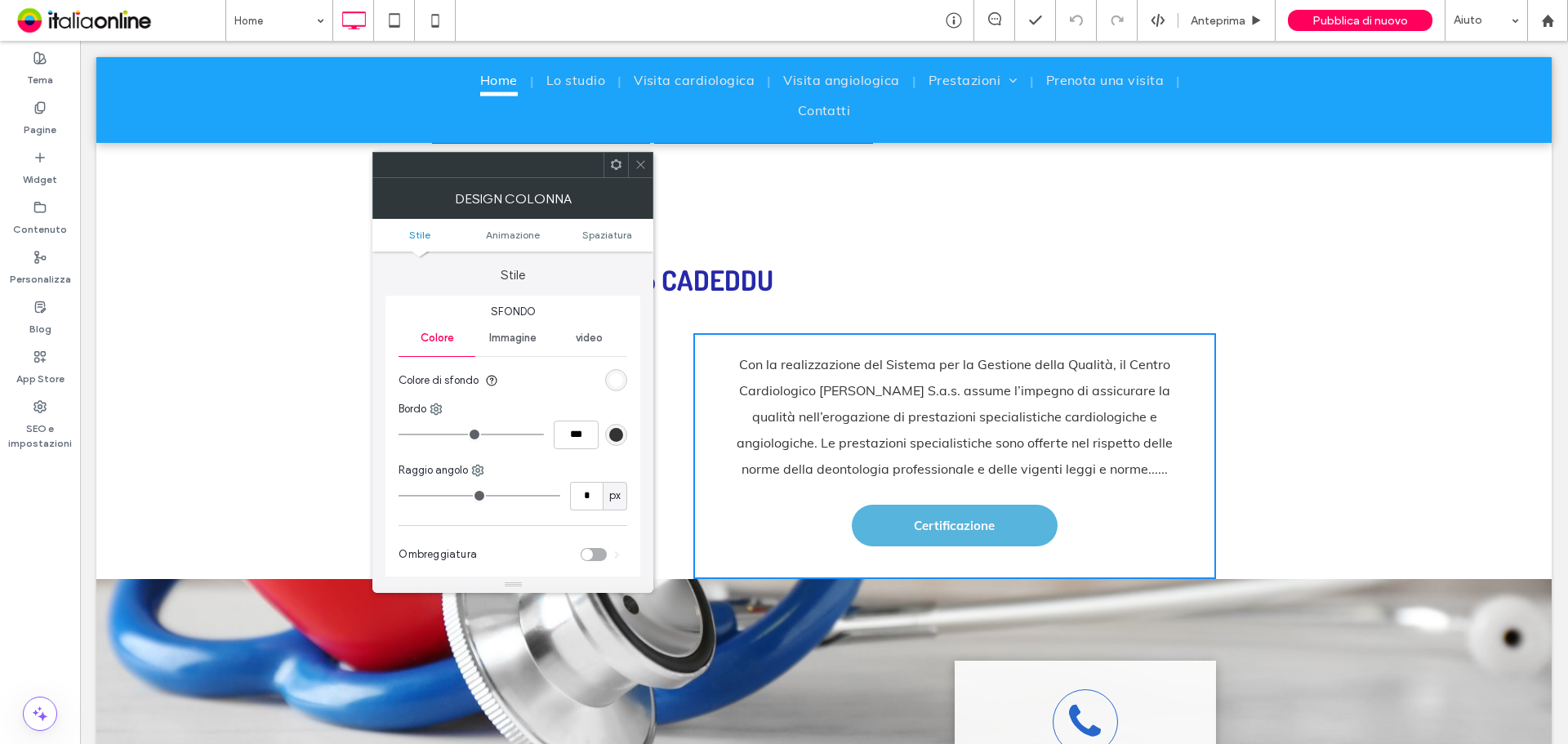
click at [946, 509] on span "Certificazione" at bounding box center [954, 525] width 81 height 32
click at [894, 505] on link "Certificazione" at bounding box center [954, 525] width 206 height 41
click at [636, 159] on icon at bounding box center [639, 164] width 12 height 12
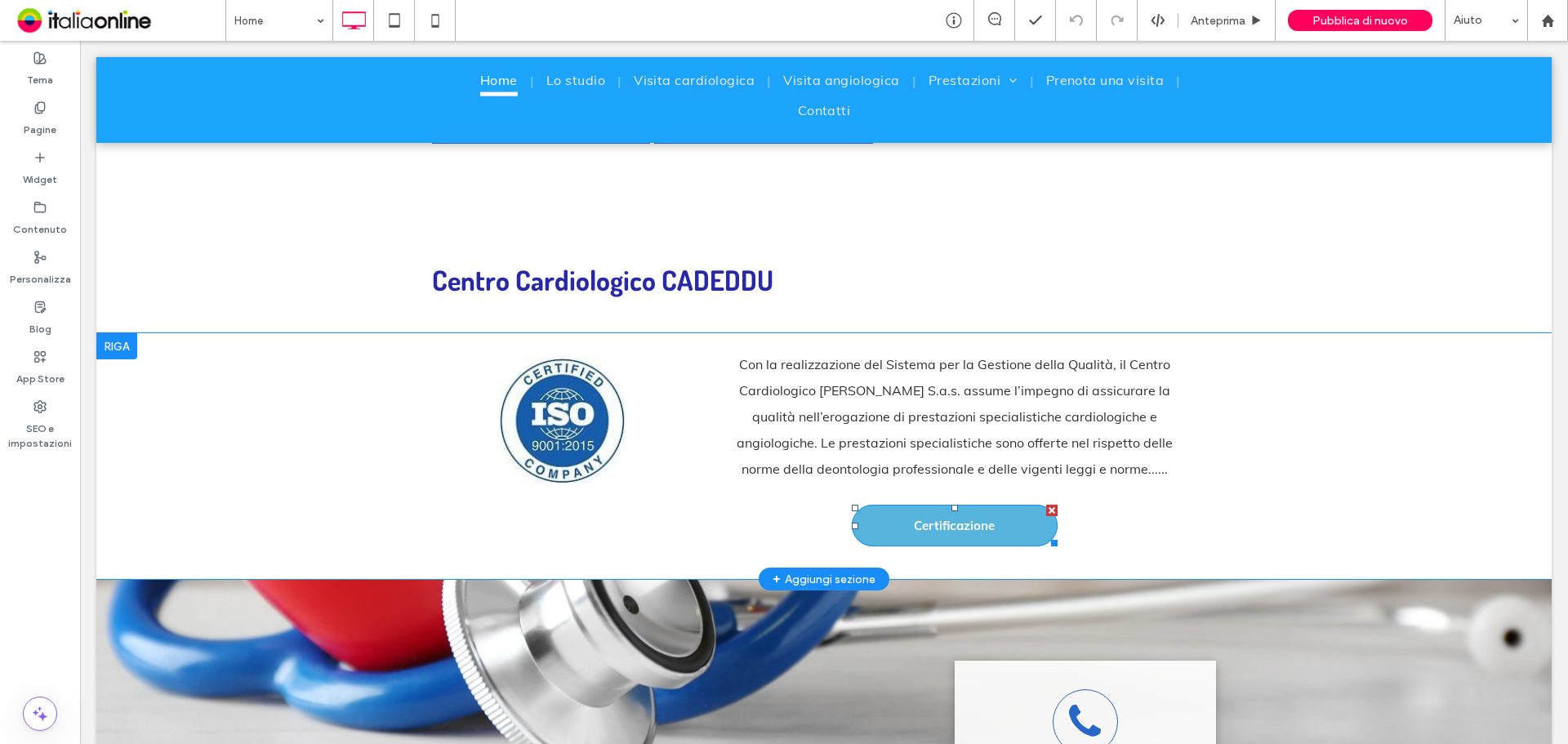
click at [925, 509] on span "Certificazione" at bounding box center [954, 525] width 81 height 32
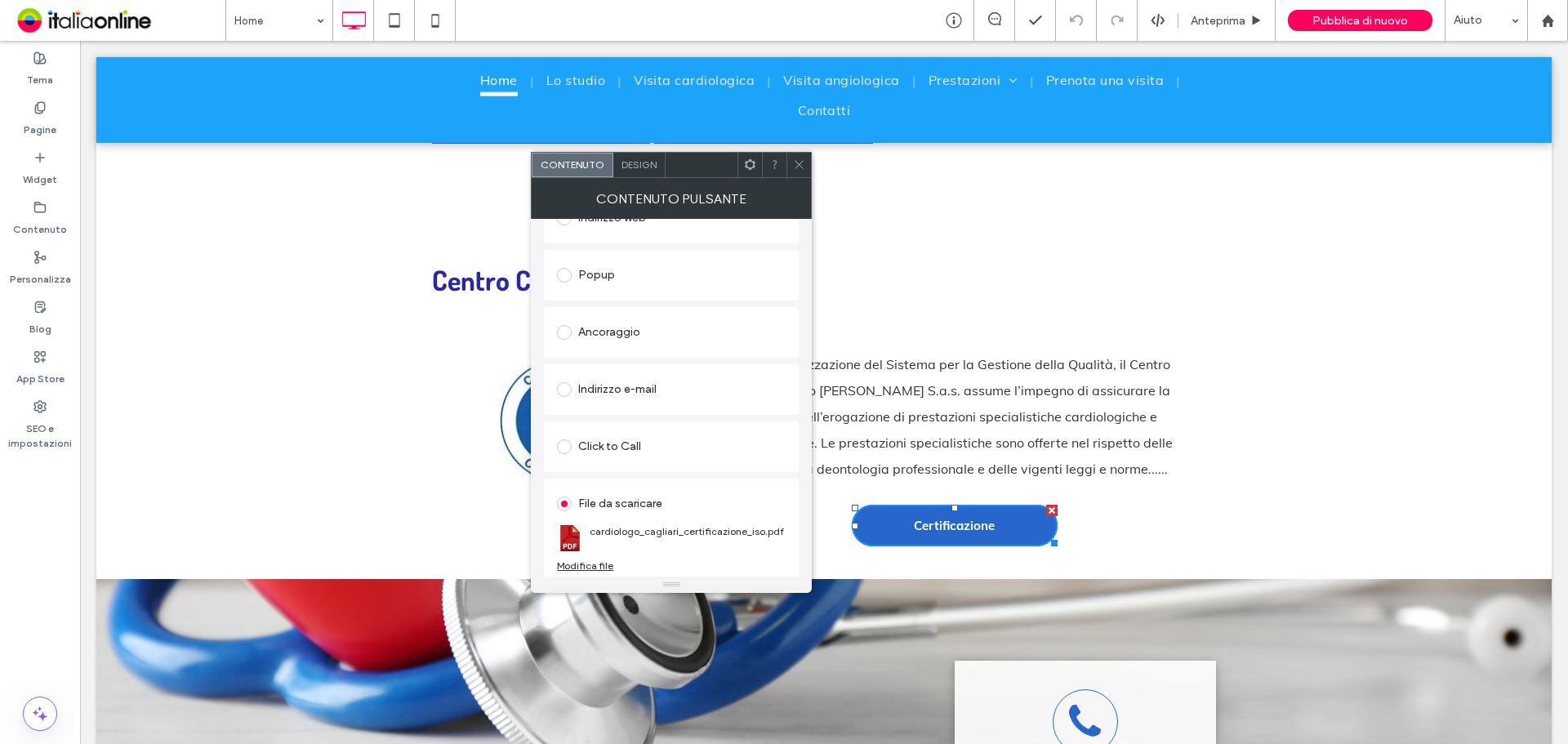
scroll to position [272, 0]
click at [590, 560] on div "Modifica file" at bounding box center [584, 561] width 56 height 12
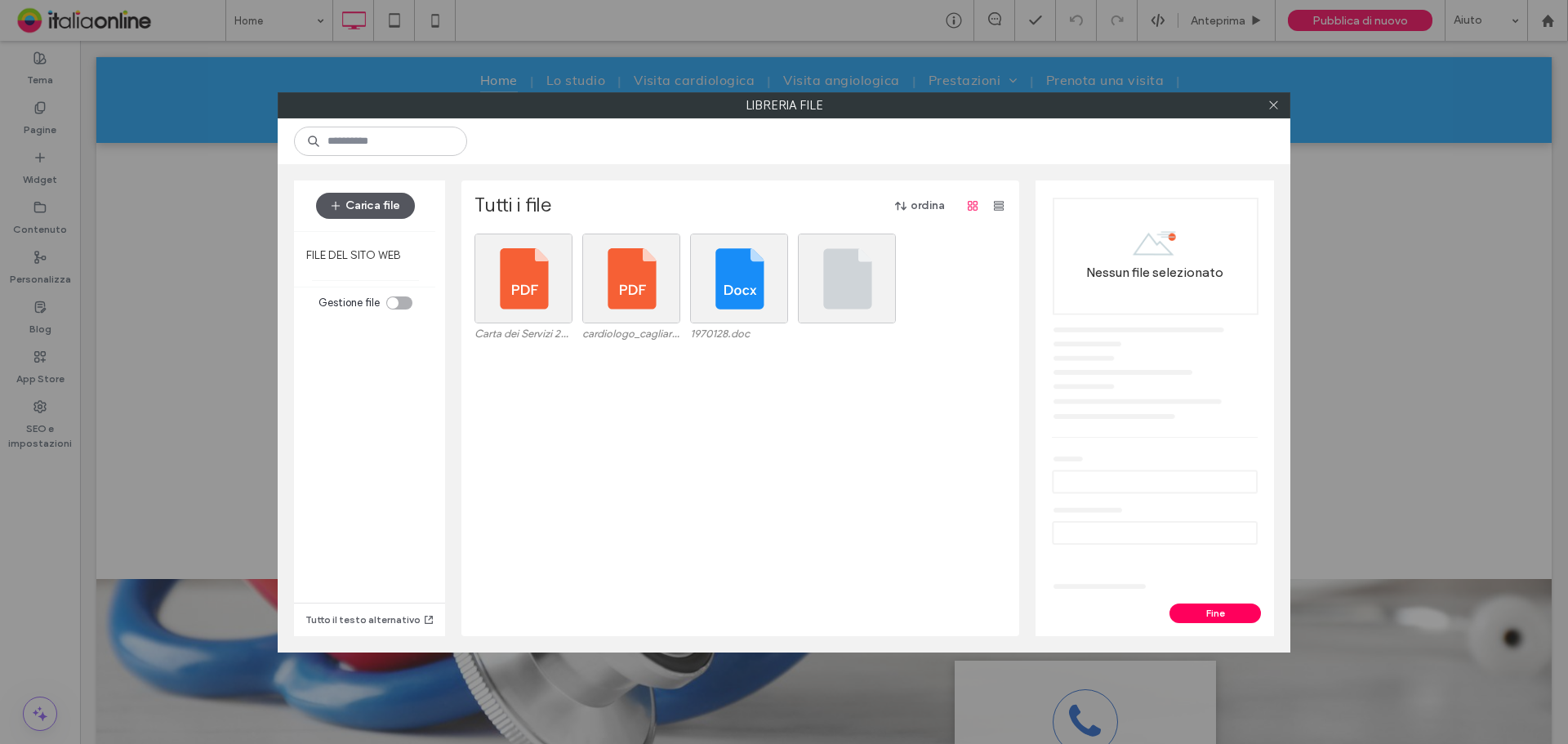
click at [388, 216] on button "Carica file" at bounding box center [365, 205] width 99 height 26
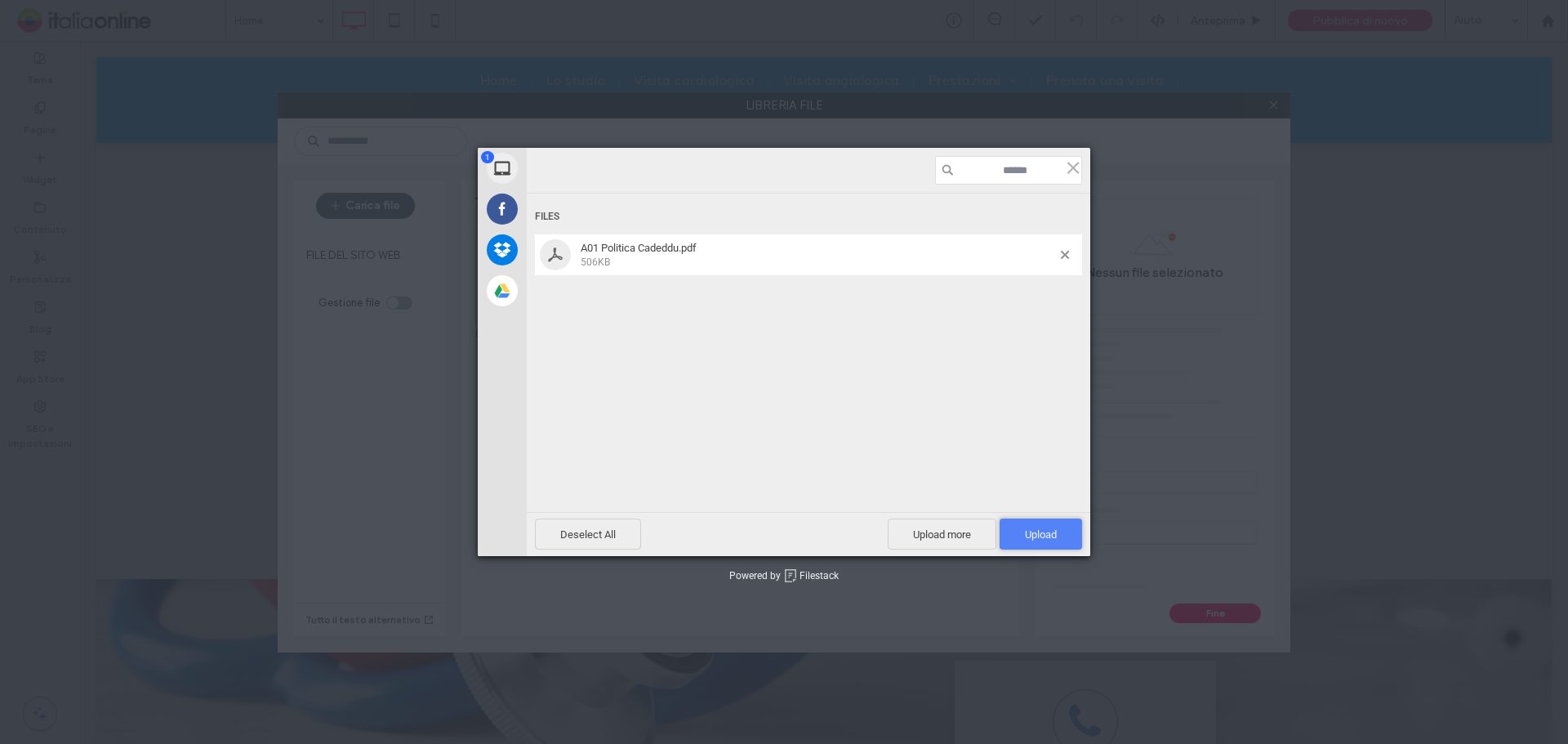
click at [1022, 530] on span "Upload 1" at bounding box center [1040, 534] width 83 height 31
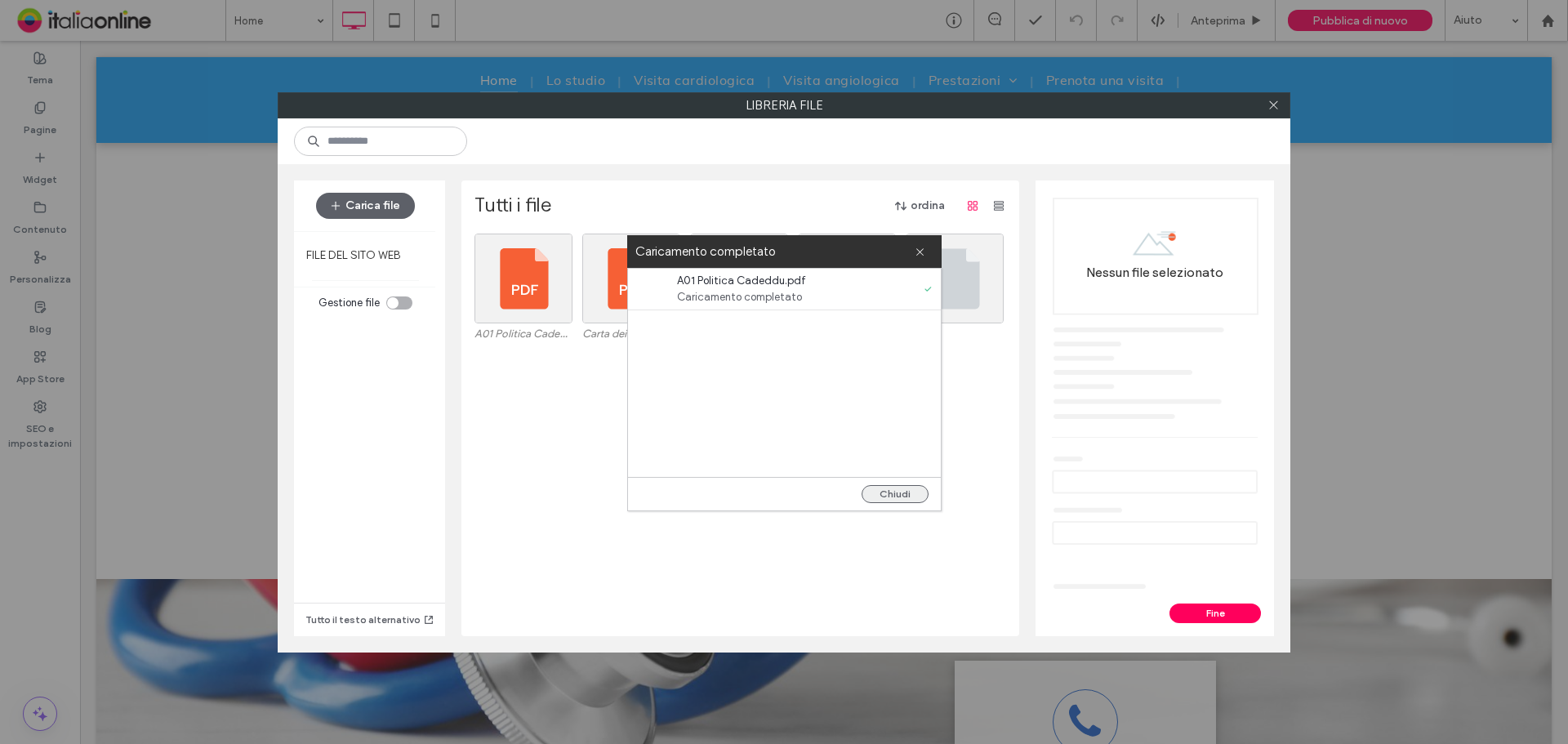
click at [906, 496] on button "Chiudi" at bounding box center [895, 494] width 67 height 18
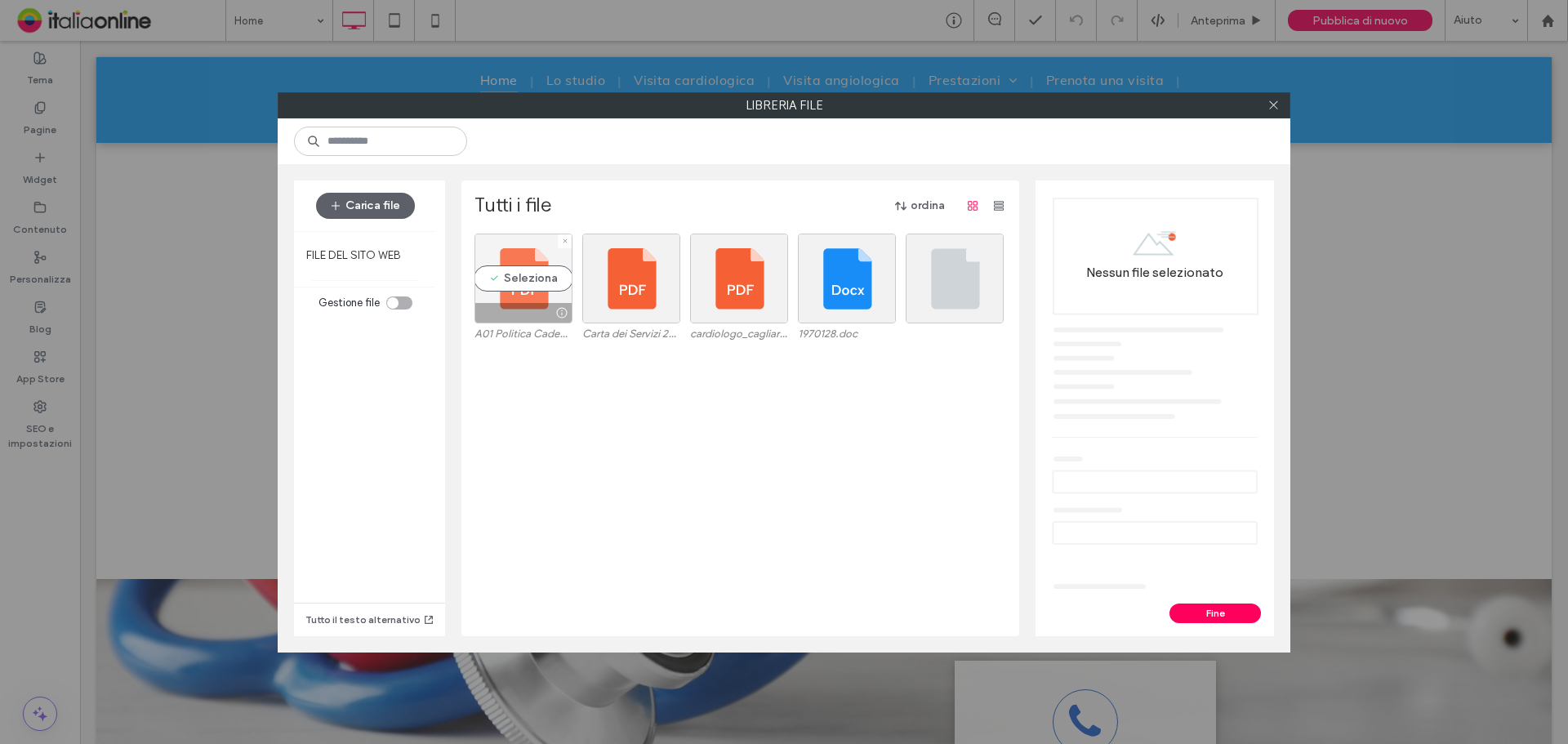
click at [517, 283] on div "Seleziona" at bounding box center [523, 279] width 98 height 90
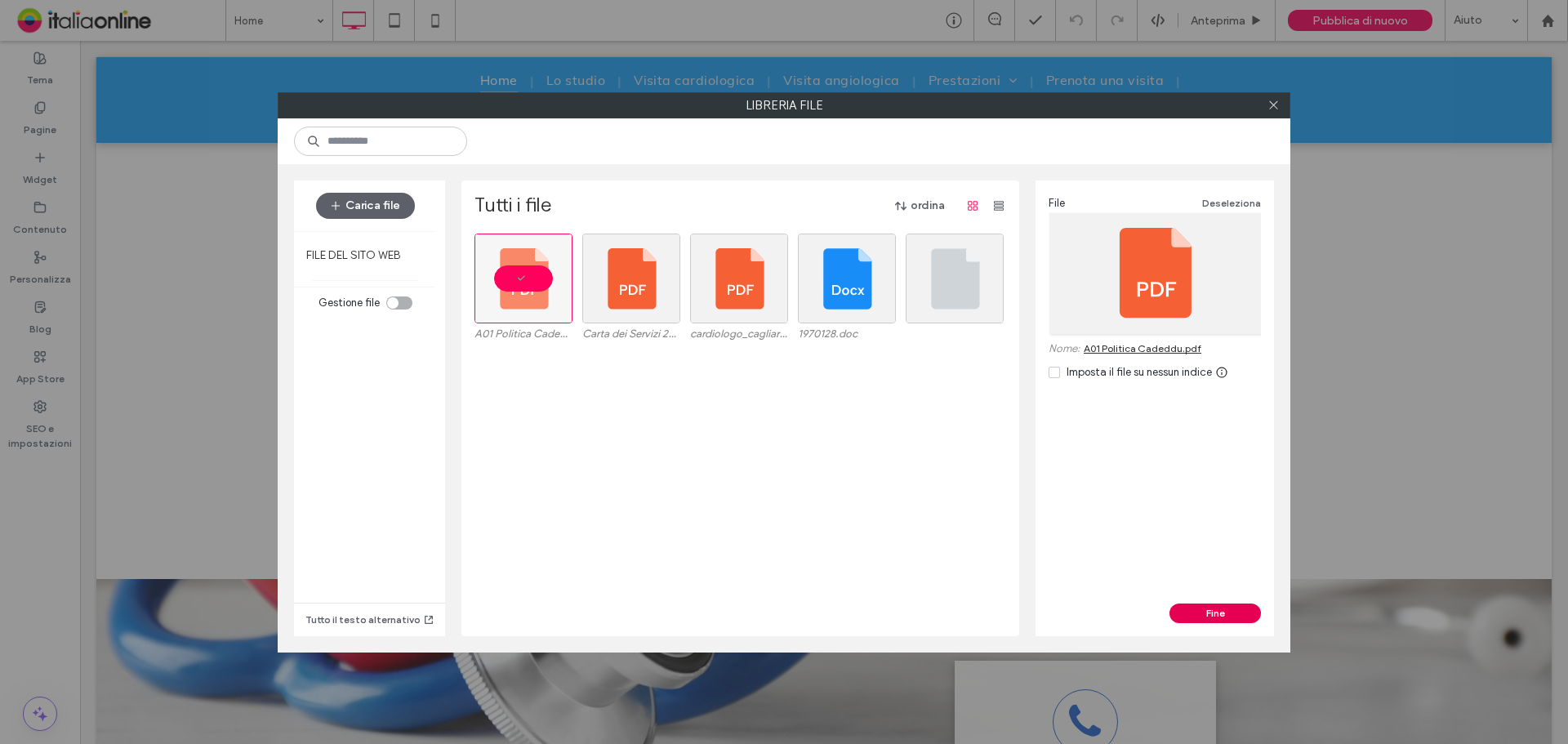
click at [1204, 616] on button "Fine" at bounding box center [1215, 613] width 92 height 19
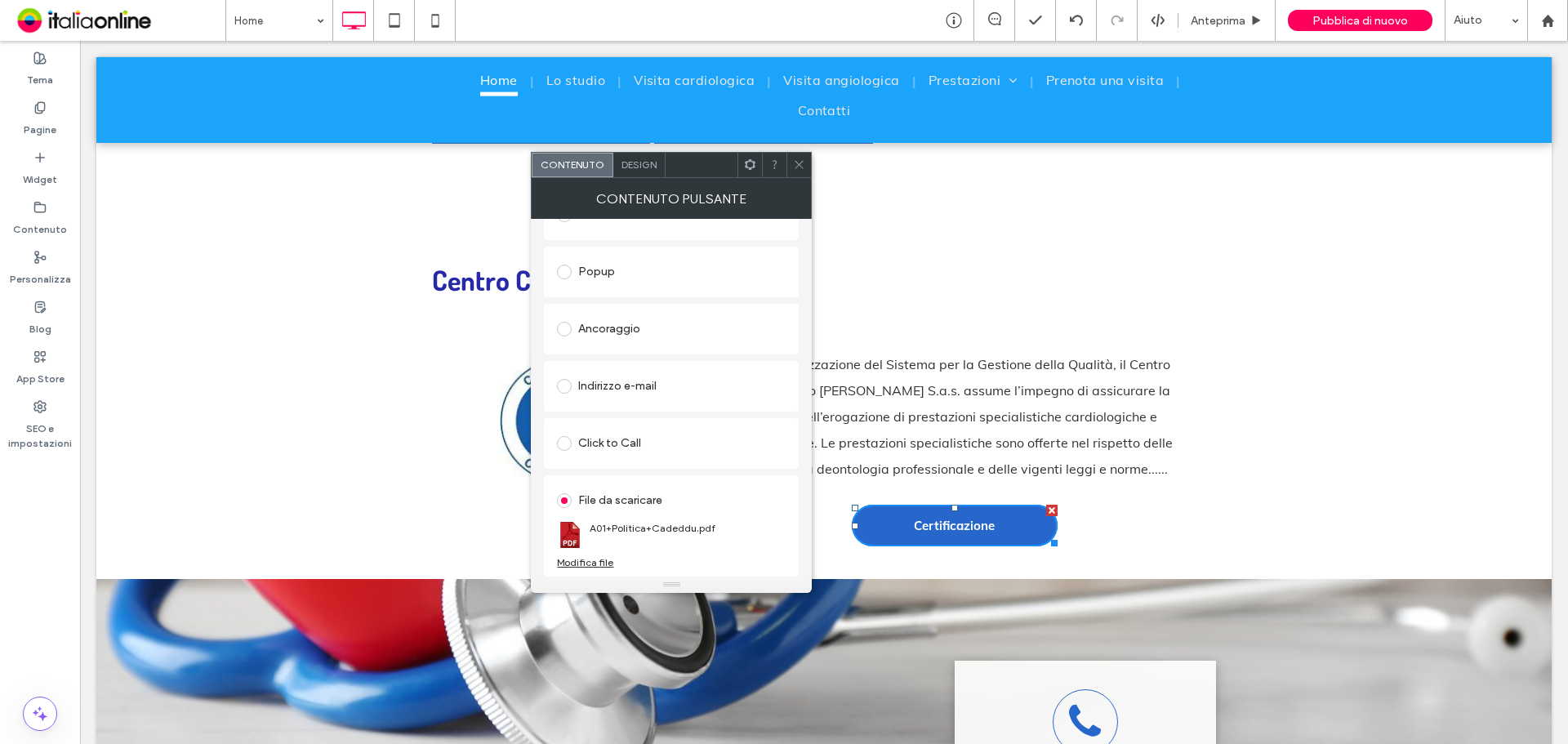
click at [799, 172] on span at bounding box center [798, 164] width 12 height 25
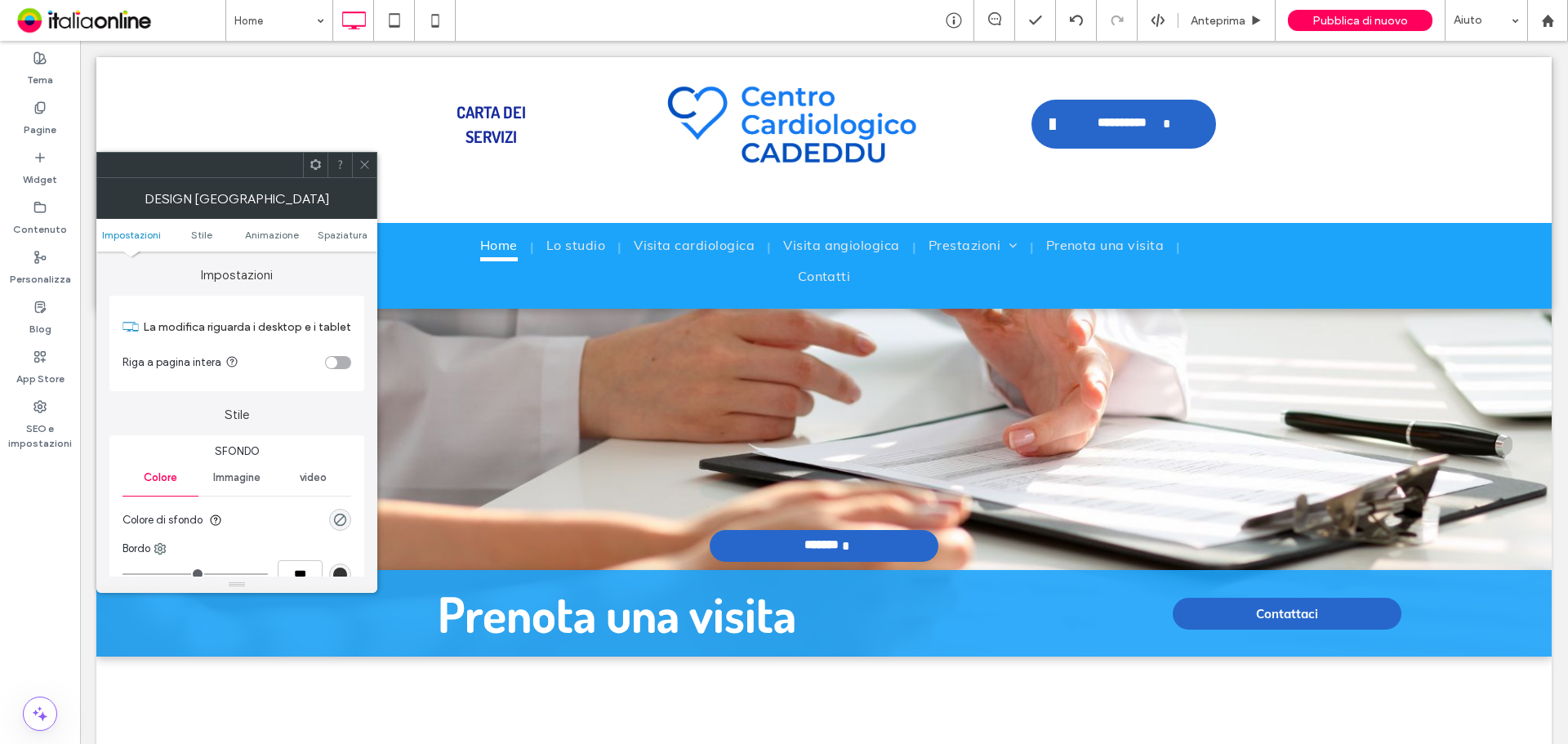
scroll to position [0, 0]
click at [360, 172] on span at bounding box center [364, 164] width 12 height 25
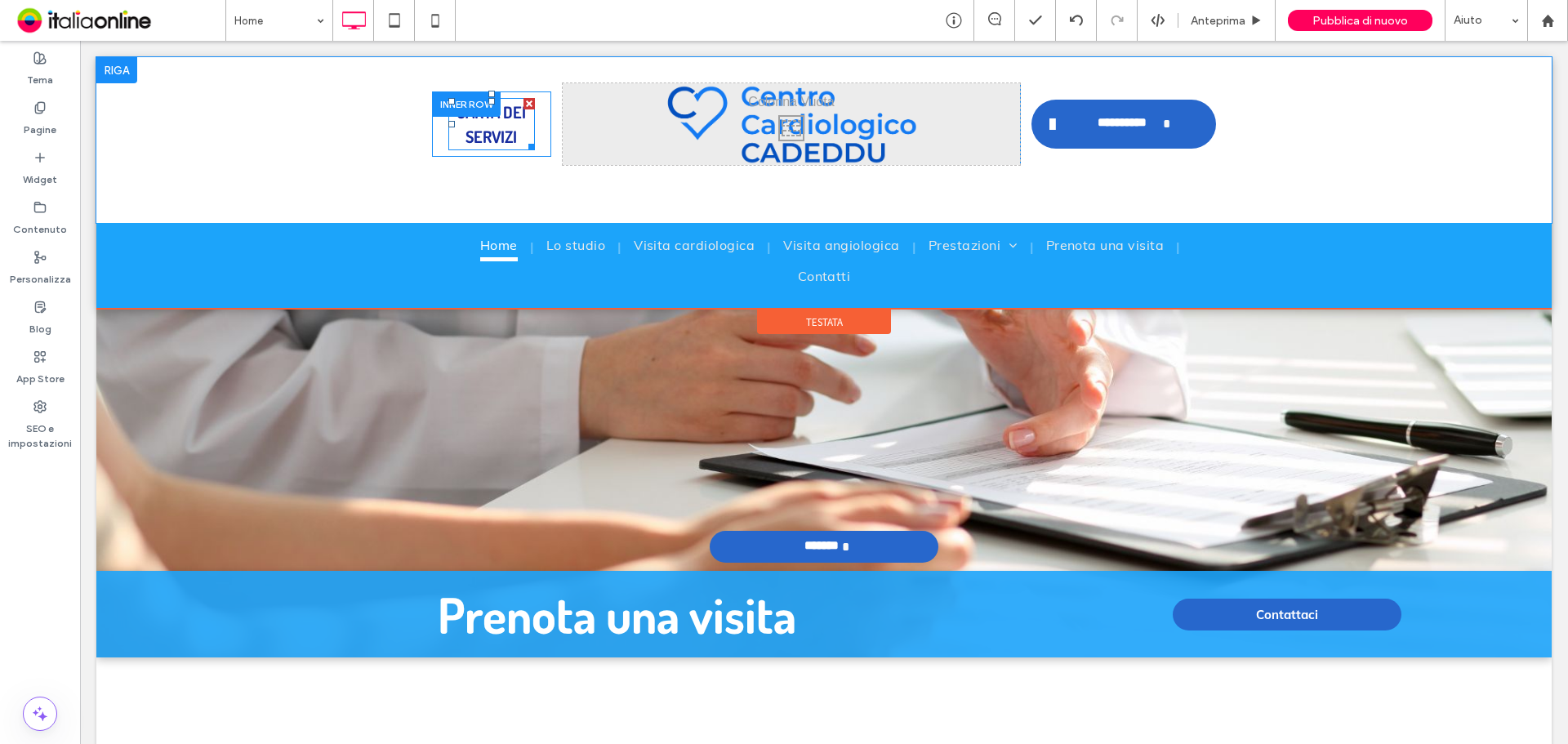
click at [490, 128] on link "CARTA DEI SERVIZI" at bounding box center [491, 124] width 70 height 46
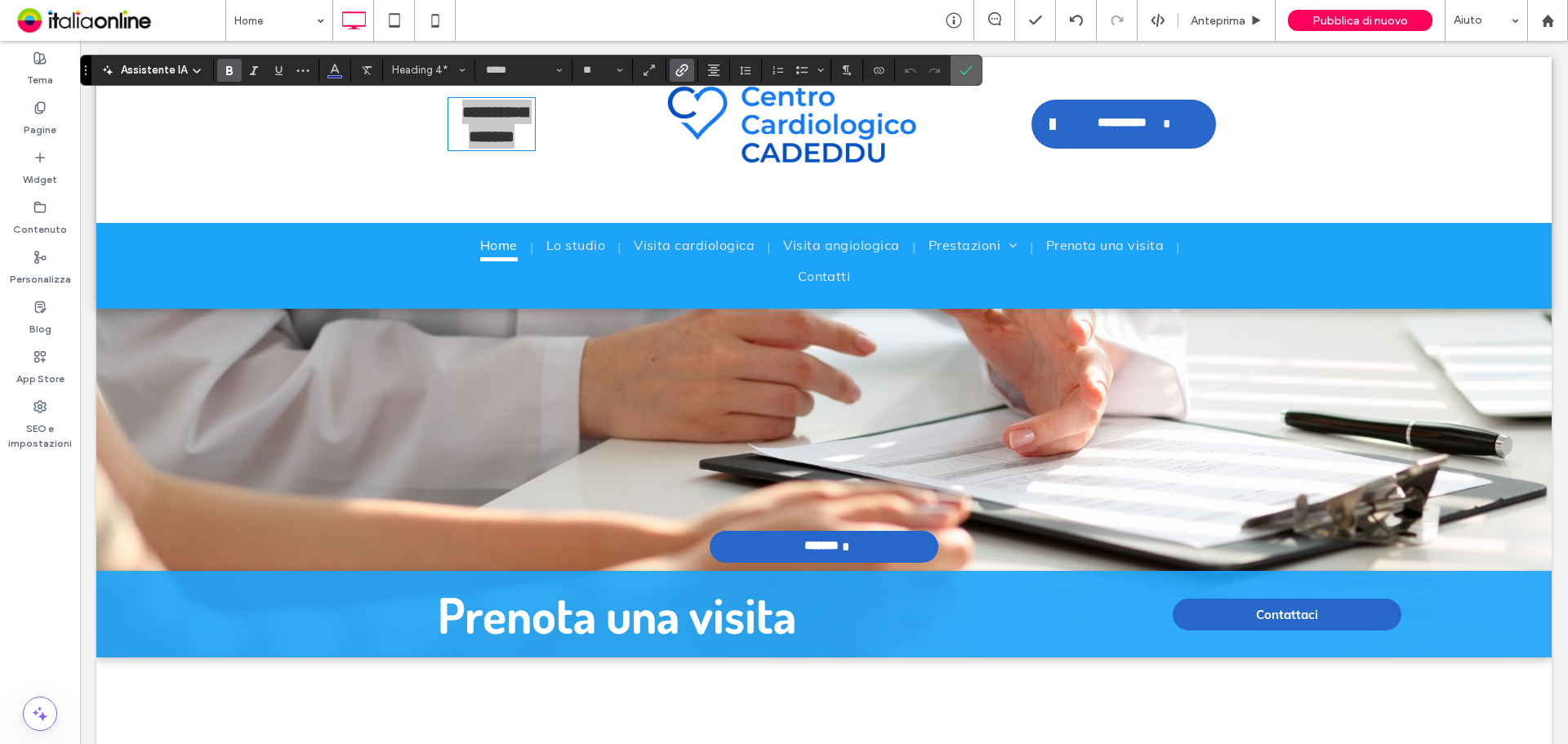
drag, startPoint x: 968, startPoint y: 75, endPoint x: 701, endPoint y: 56, distance: 267.7
click at [968, 75] on icon "Conferma" at bounding box center [966, 70] width 13 height 13
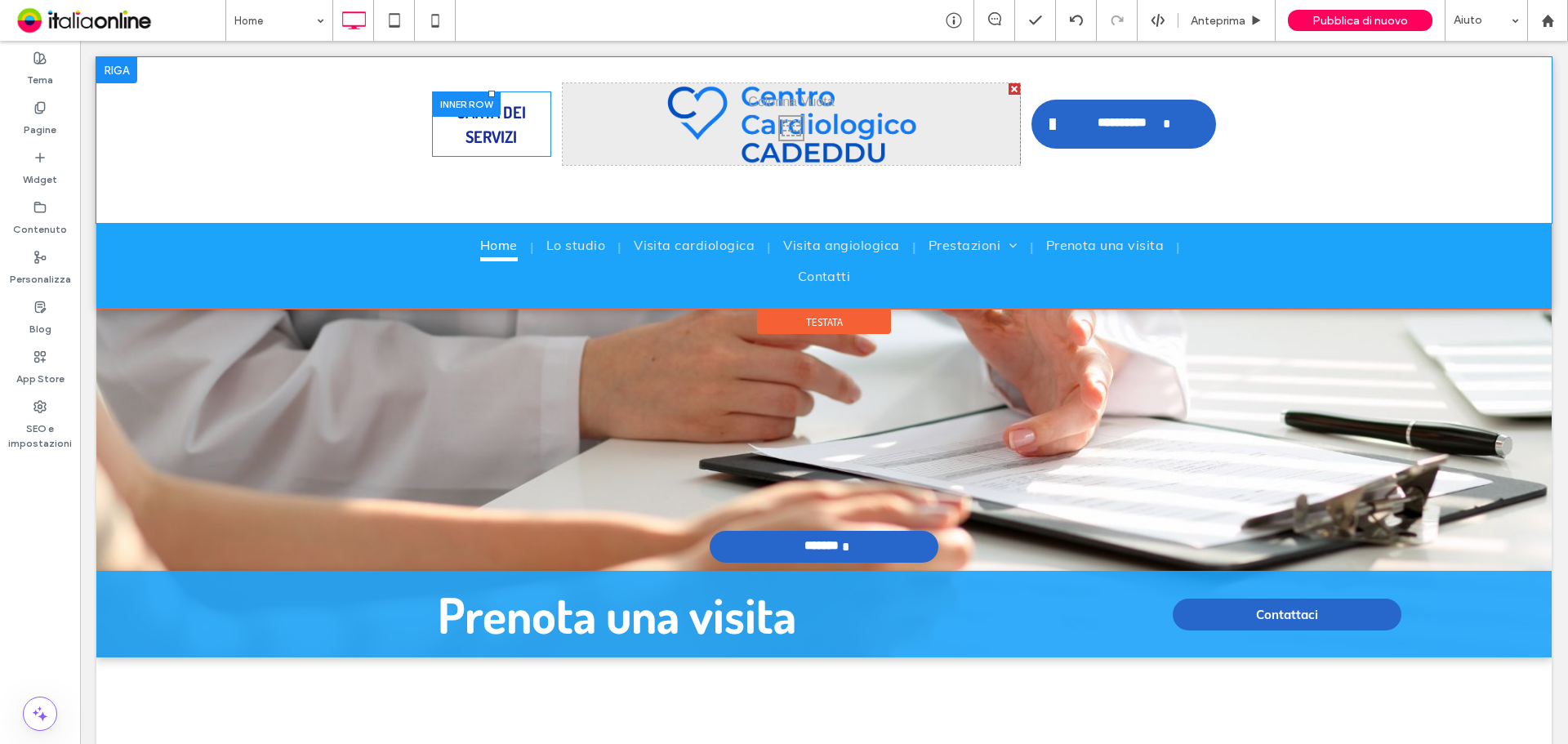
click at [530, 141] on div "CARTA DEI SERVIZI Click To Paste" at bounding box center [492, 124] width 119 height 65
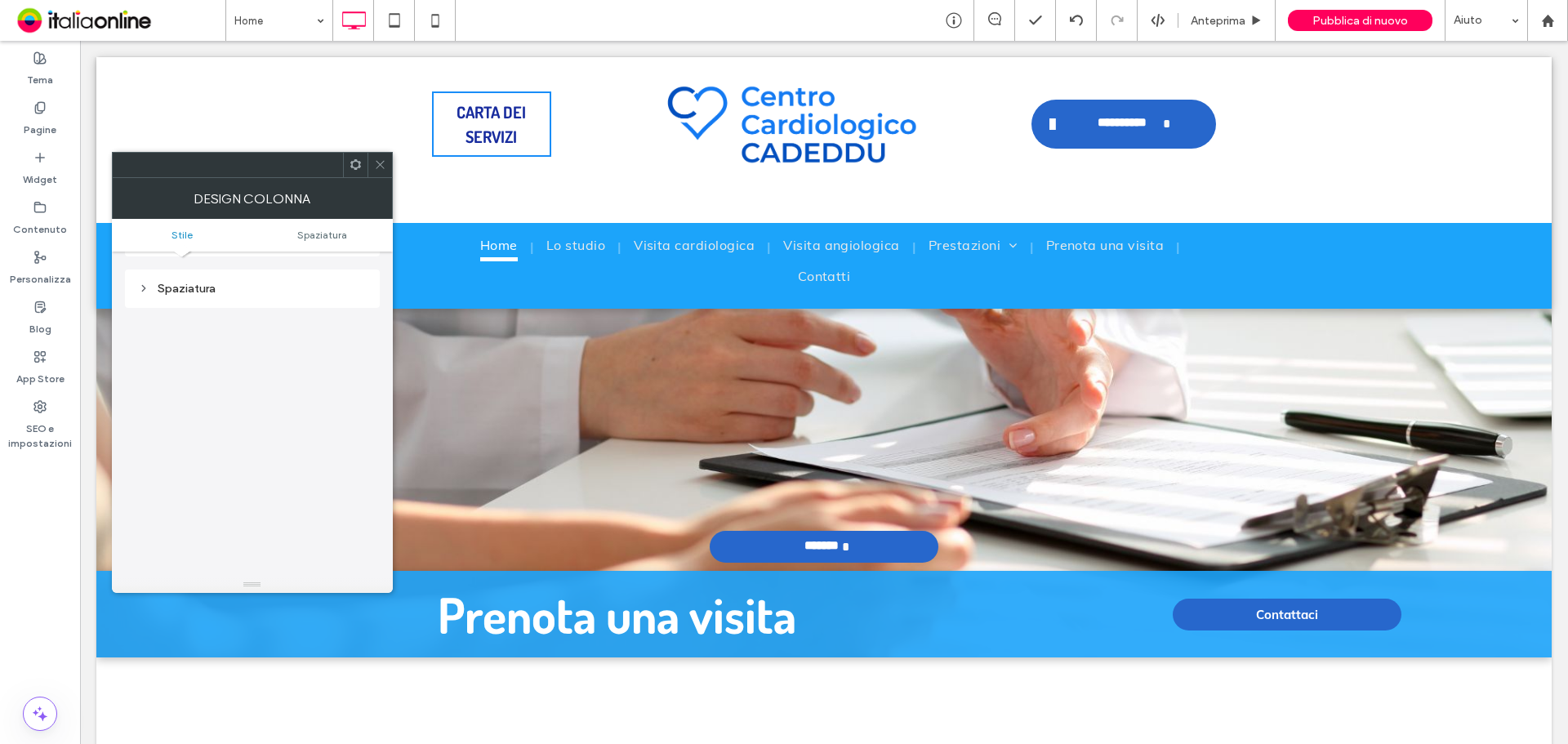
scroll to position [331, 0]
click at [367, 161] on div at bounding box center [379, 164] width 25 height 25
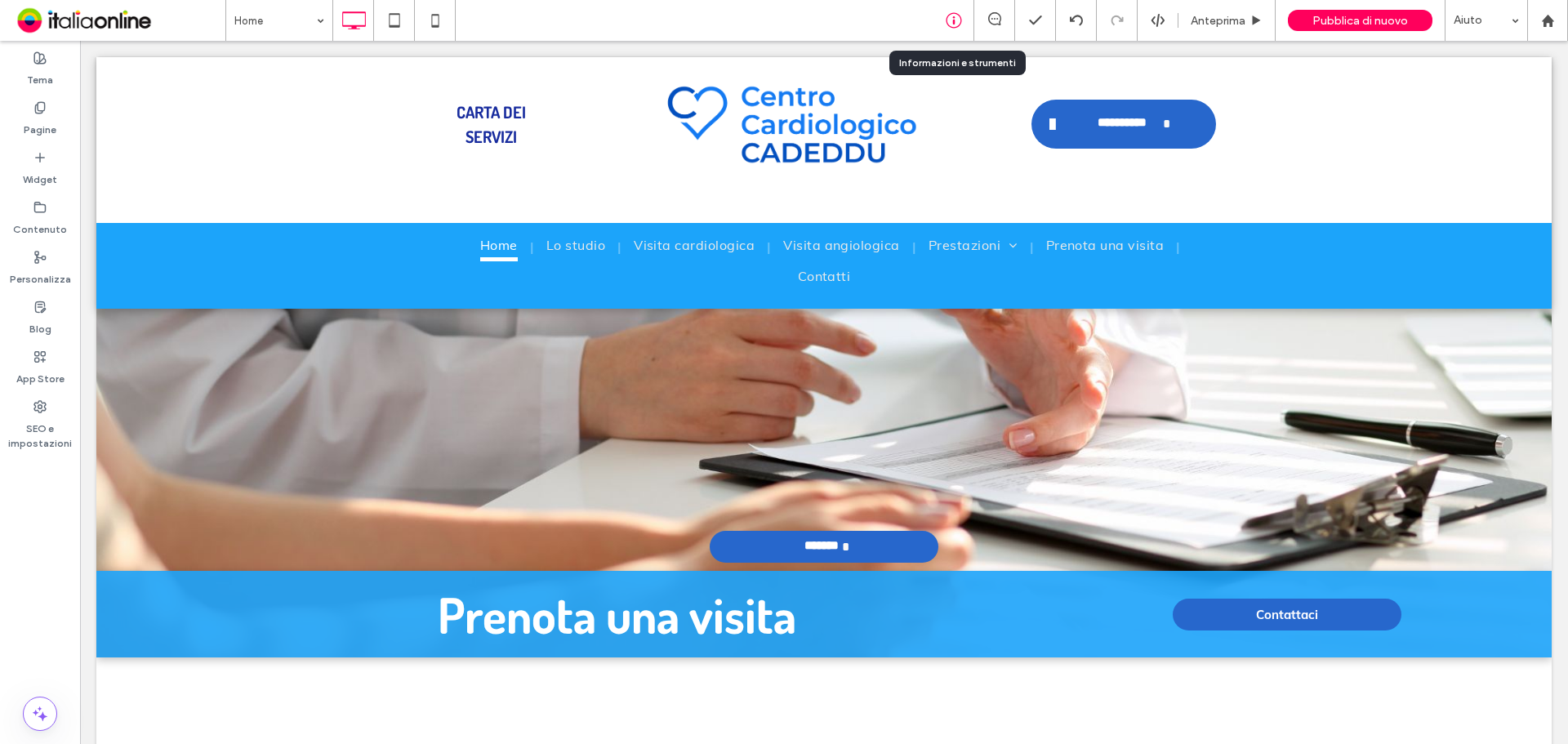
click at [962, 22] on div at bounding box center [953, 20] width 40 height 17
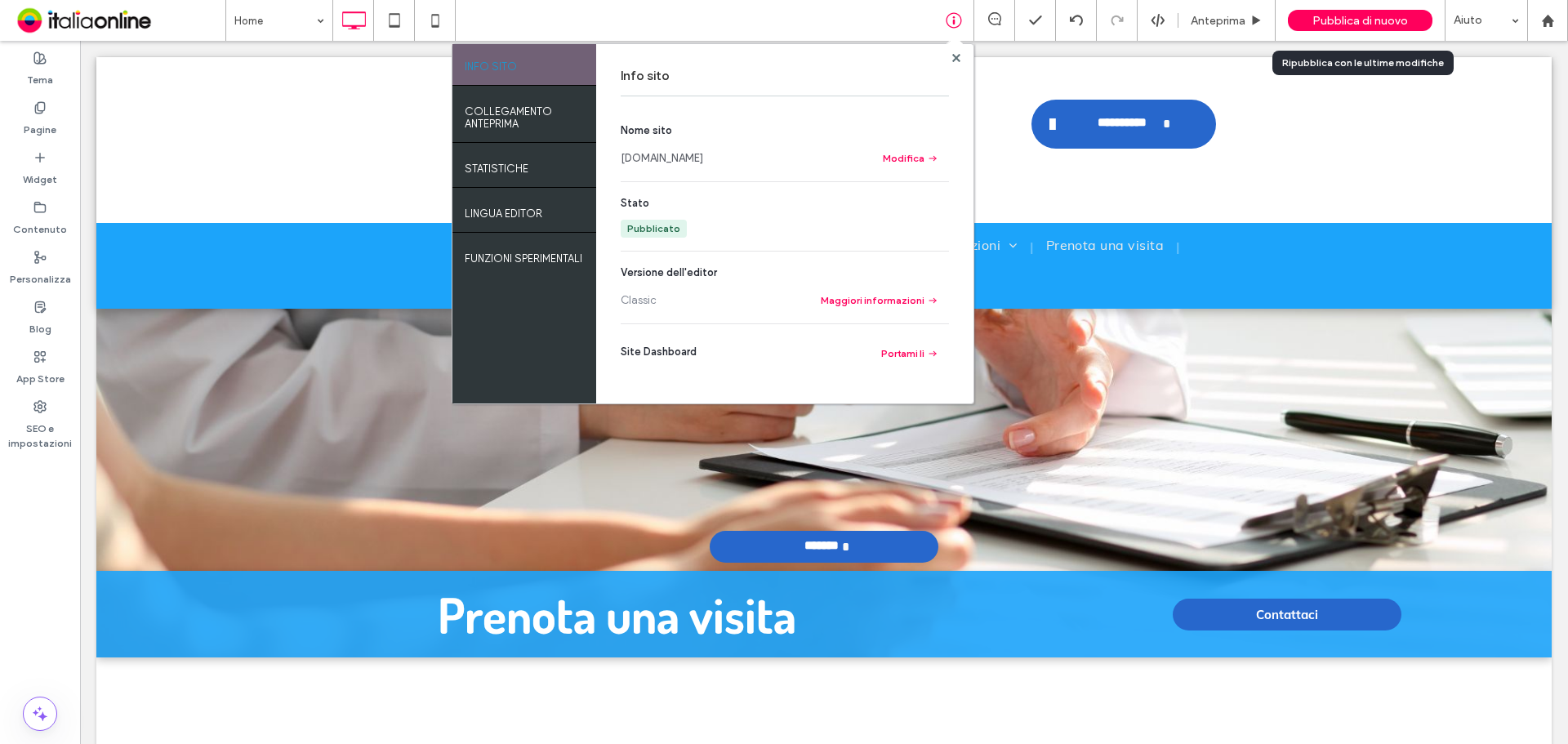
click at [1322, 19] on span "Pubblica di nuovo" at bounding box center [1360, 20] width 95 height 14
